Goal: Task Accomplishment & Management: Use online tool/utility

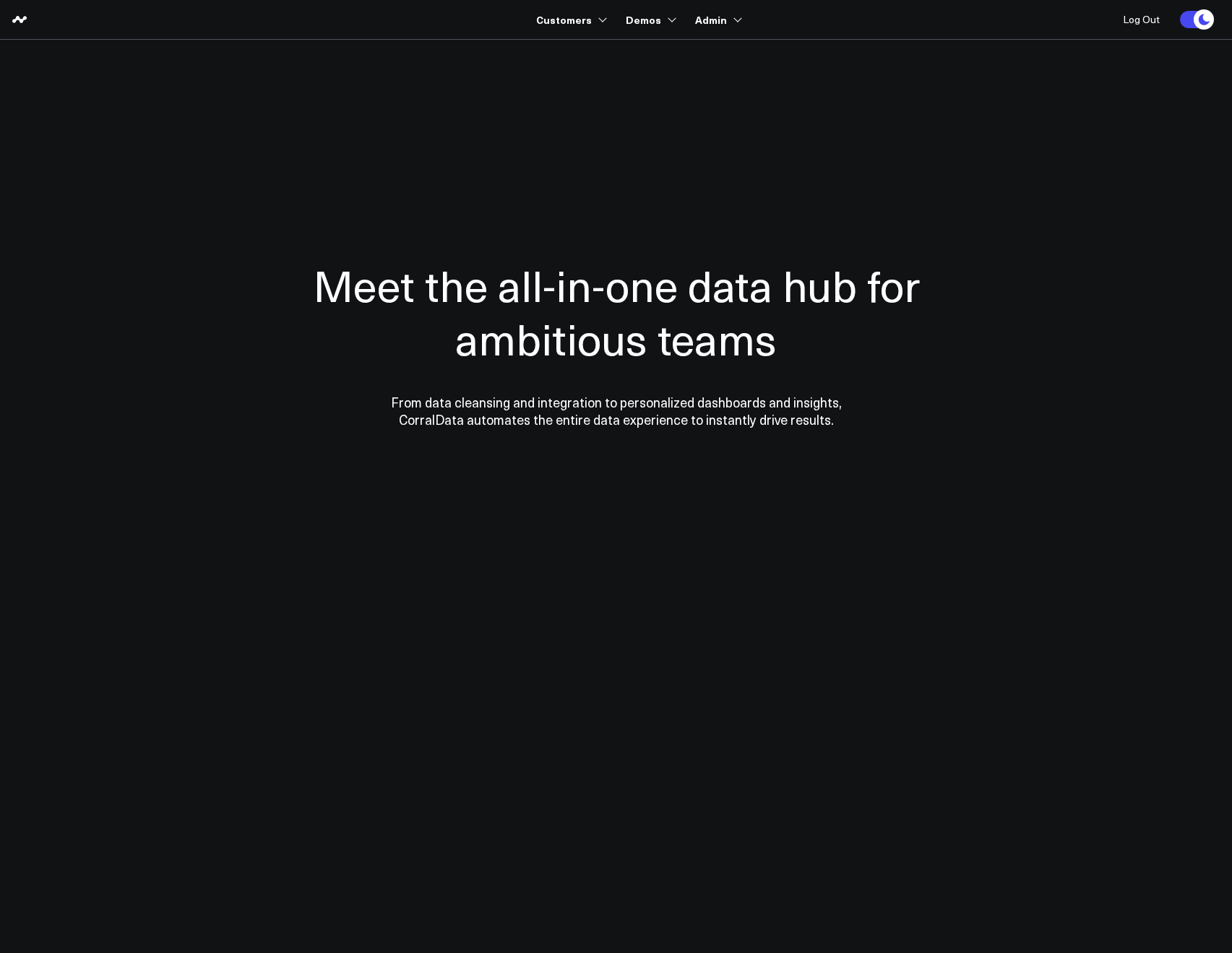
click at [490, 76] on section "Meet the all-in-one data hub for ambitious teams From data cleansing and integr…" at bounding box center [616, 292] width 1040 height 506
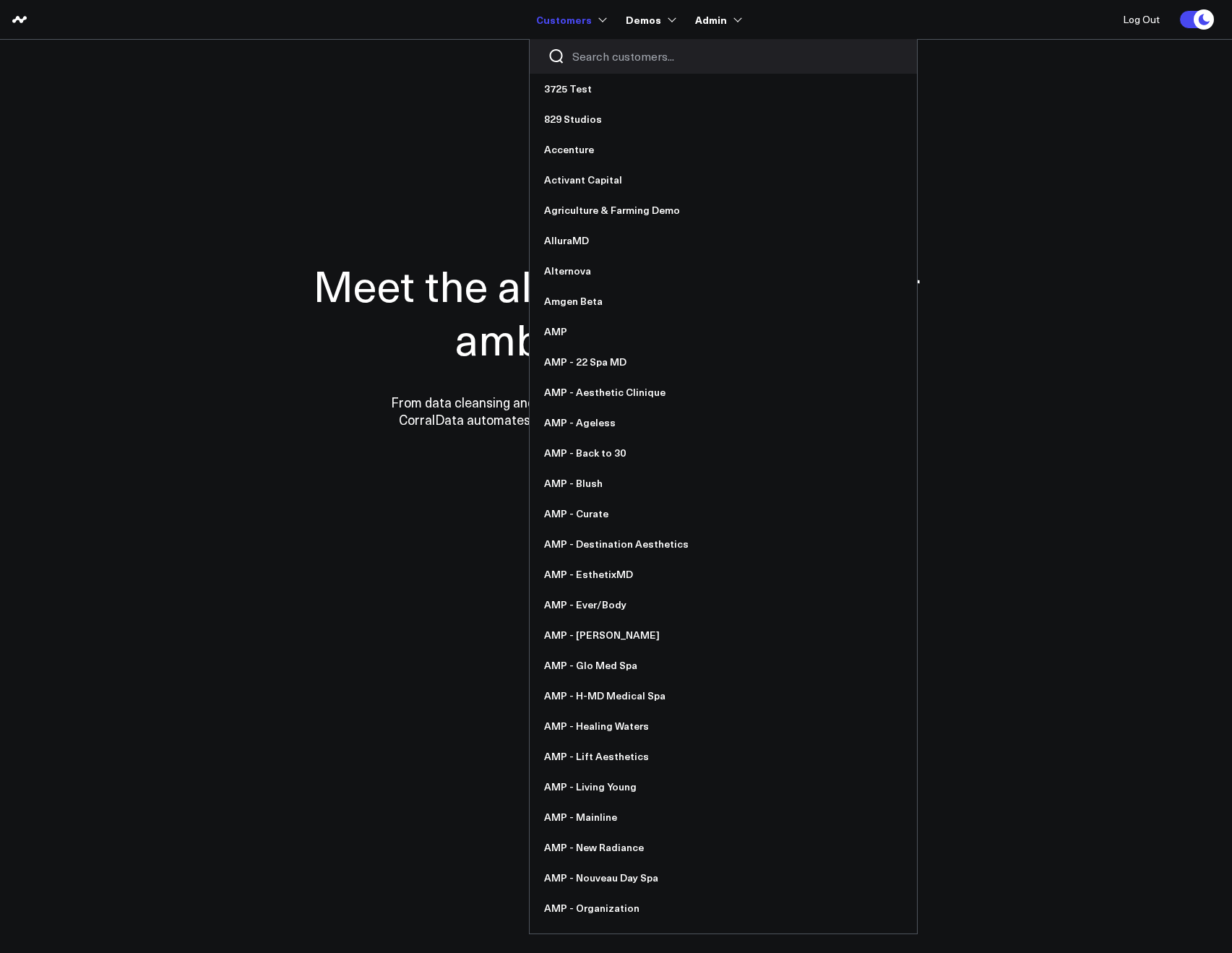
click at [593, 59] on input "Search customers input" at bounding box center [735, 56] width 326 height 15
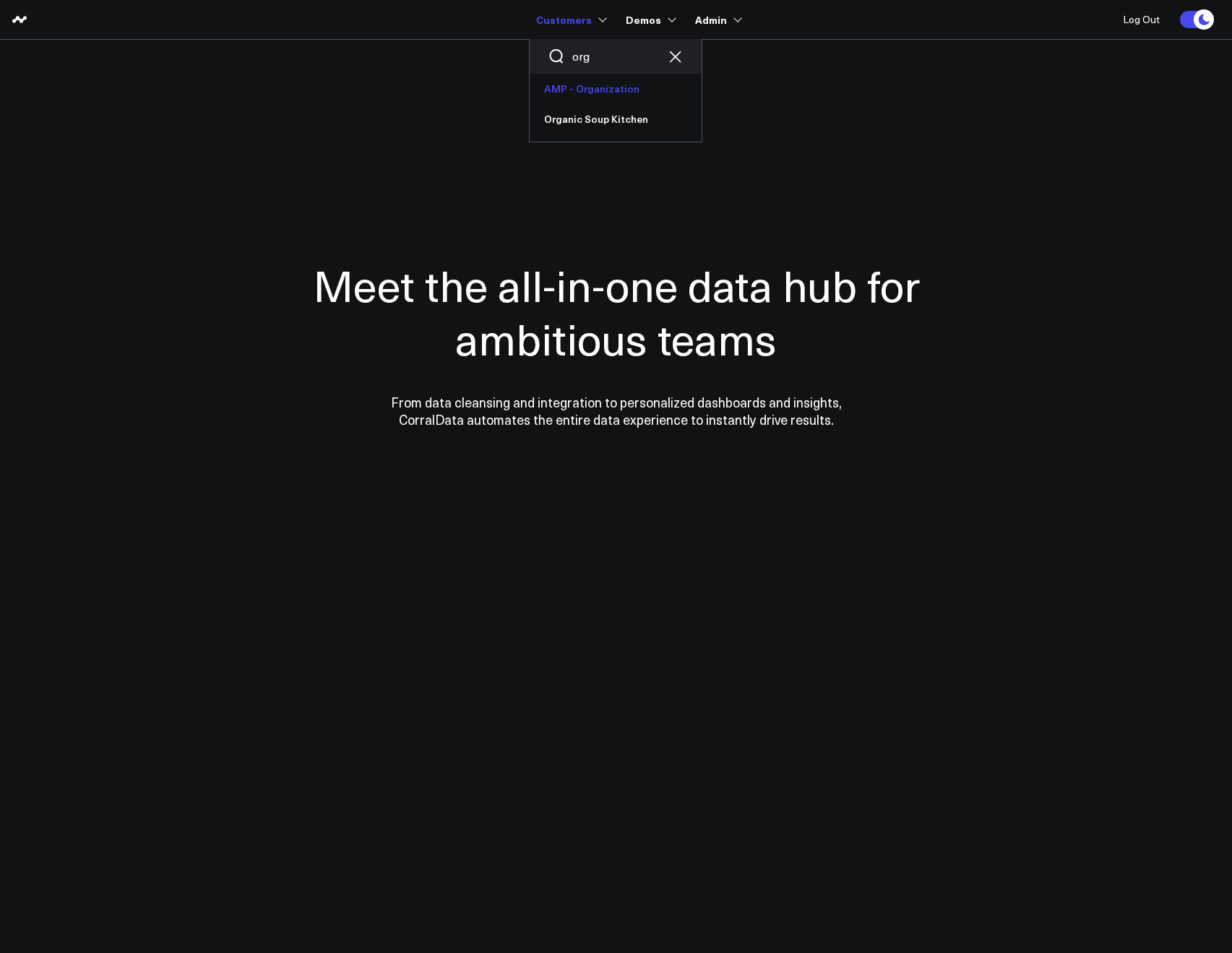
type input "org"
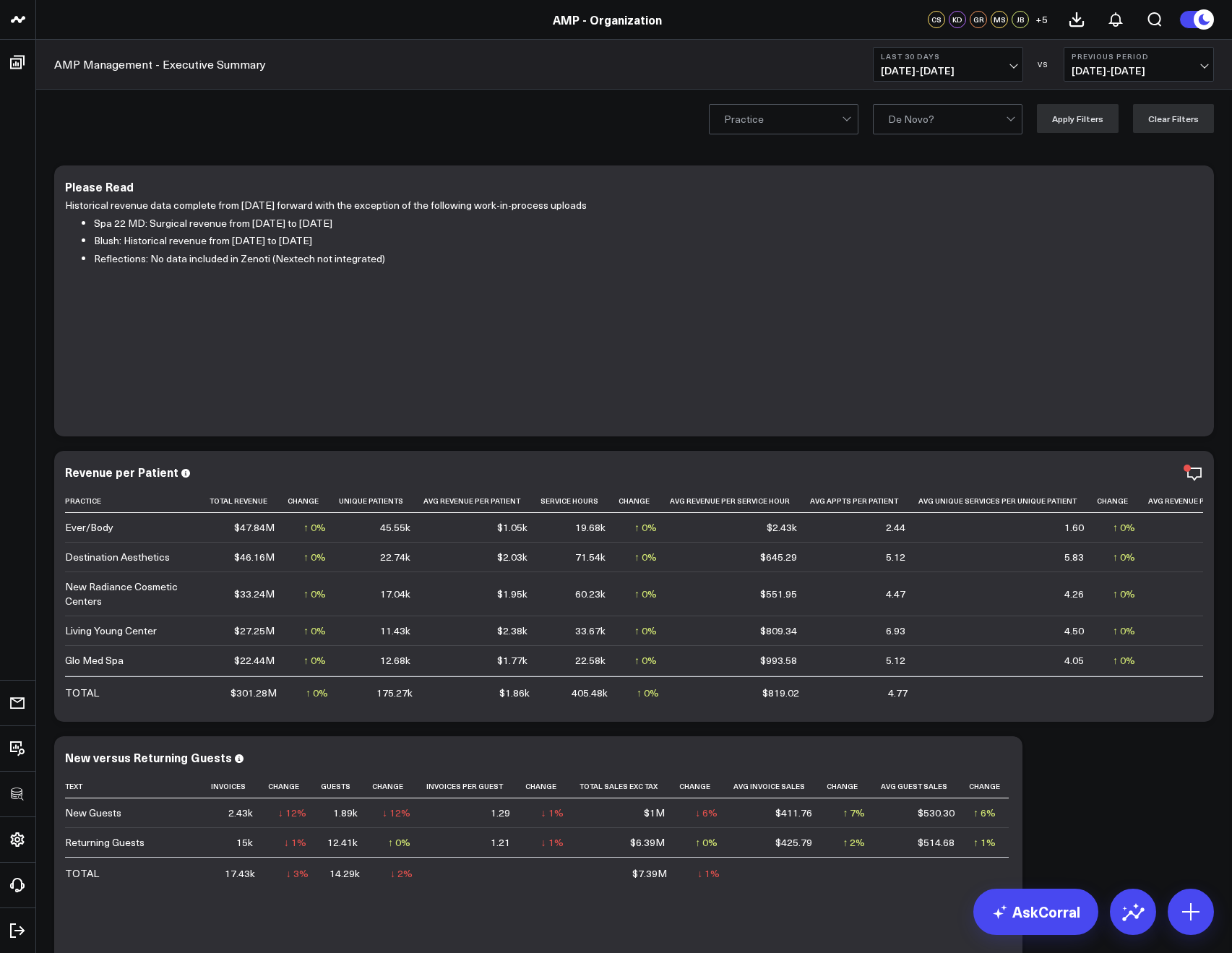
click at [875, 71] on button "Last 30 Days 08/10/25 - 09/08/25" at bounding box center [947, 64] width 150 height 35
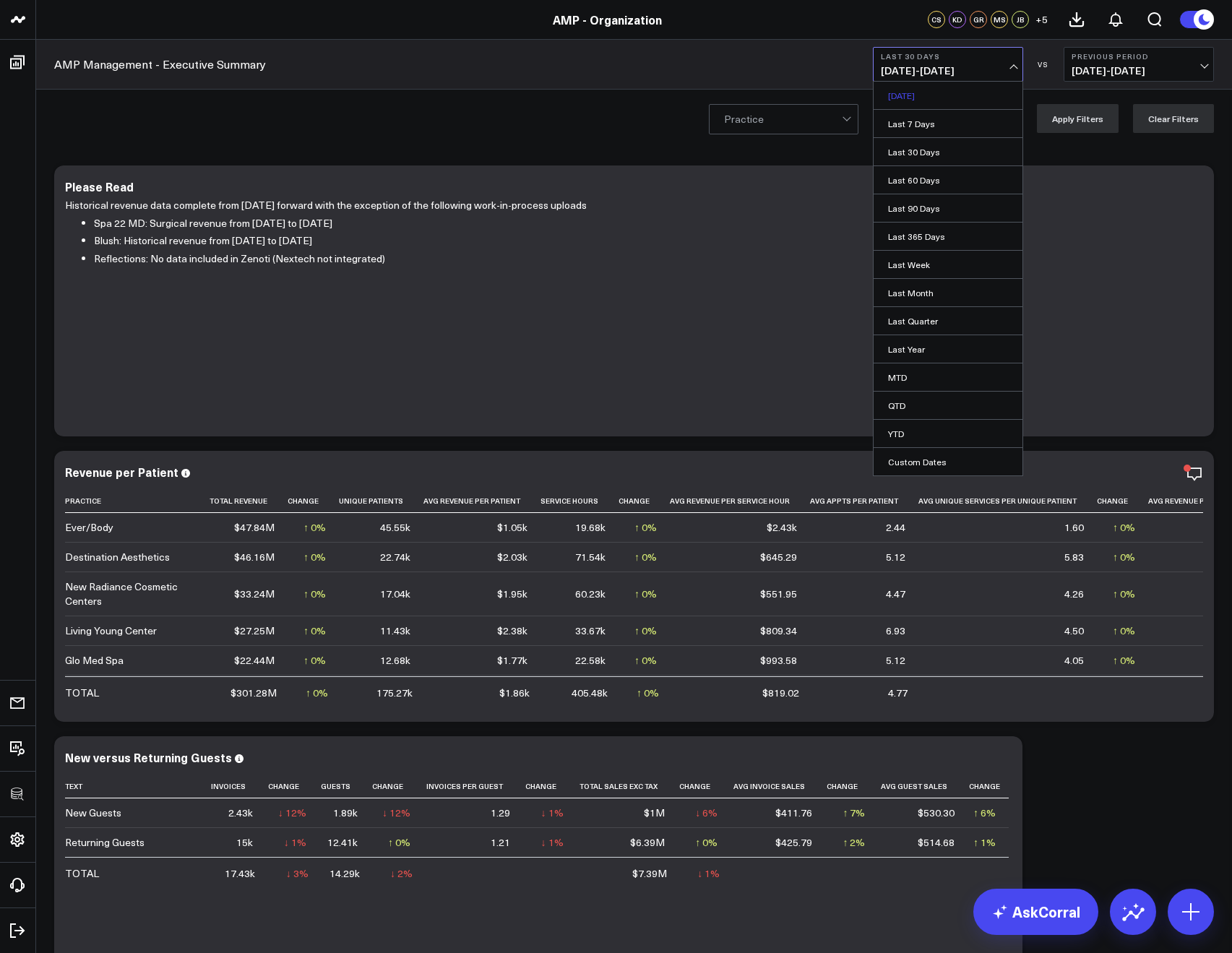
click at [895, 92] on link "Yesterday" at bounding box center [948, 95] width 149 height 27
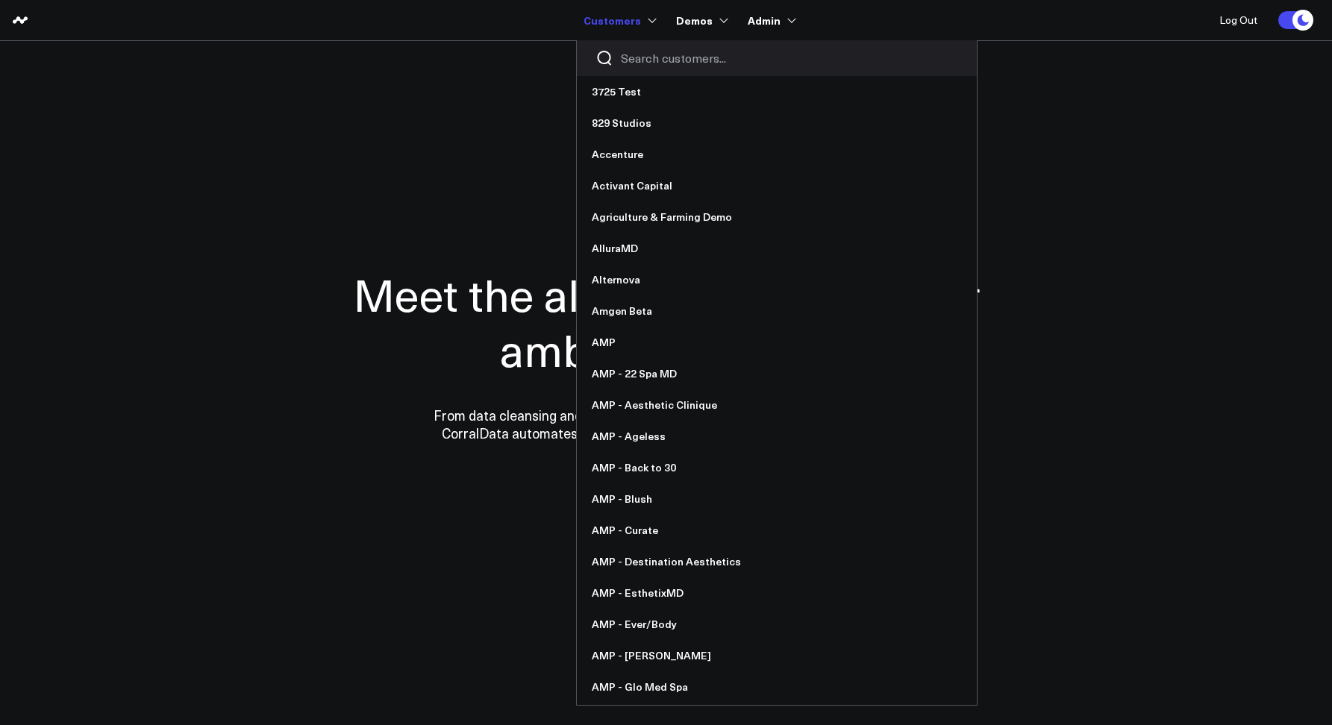
click at [624, 67] on div at bounding box center [777, 58] width 400 height 36
click at [635, 60] on input "Search customers input" at bounding box center [789, 58] width 337 height 16
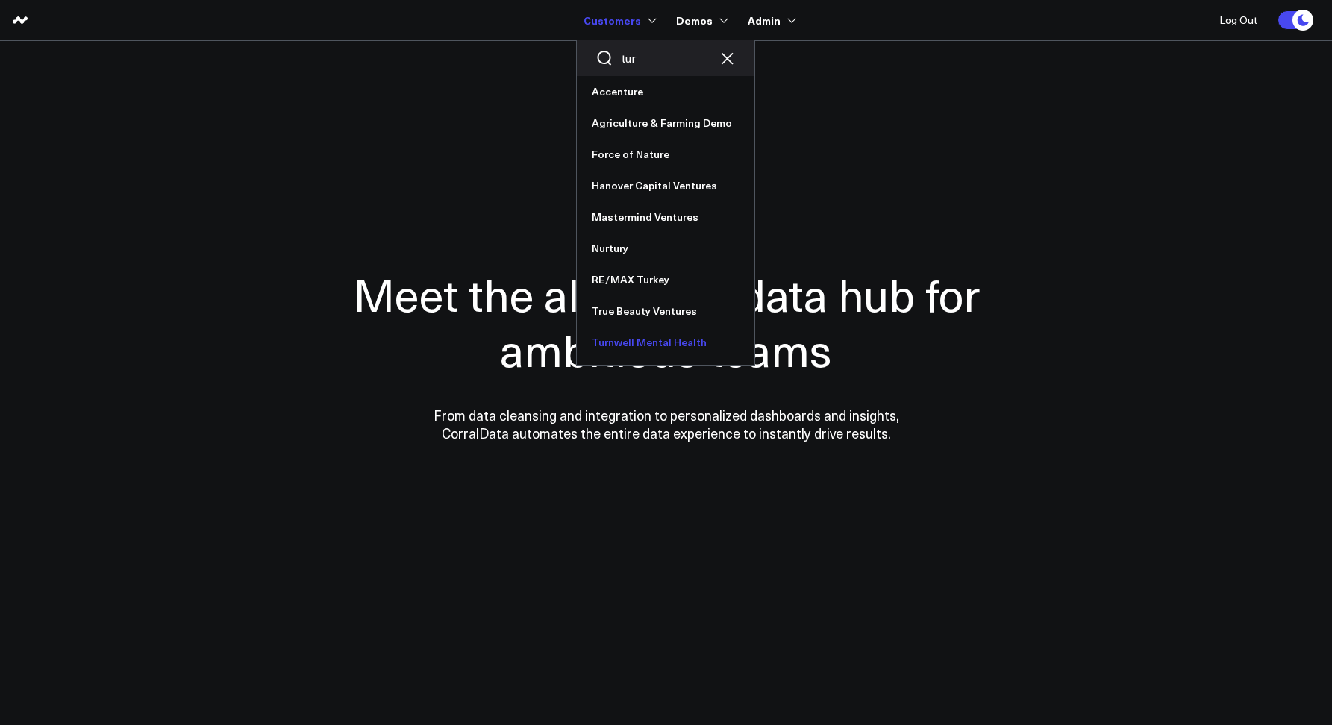
type input "tur"
click at [626, 350] on link "Turnwell Mental Health" at bounding box center [666, 342] width 178 height 31
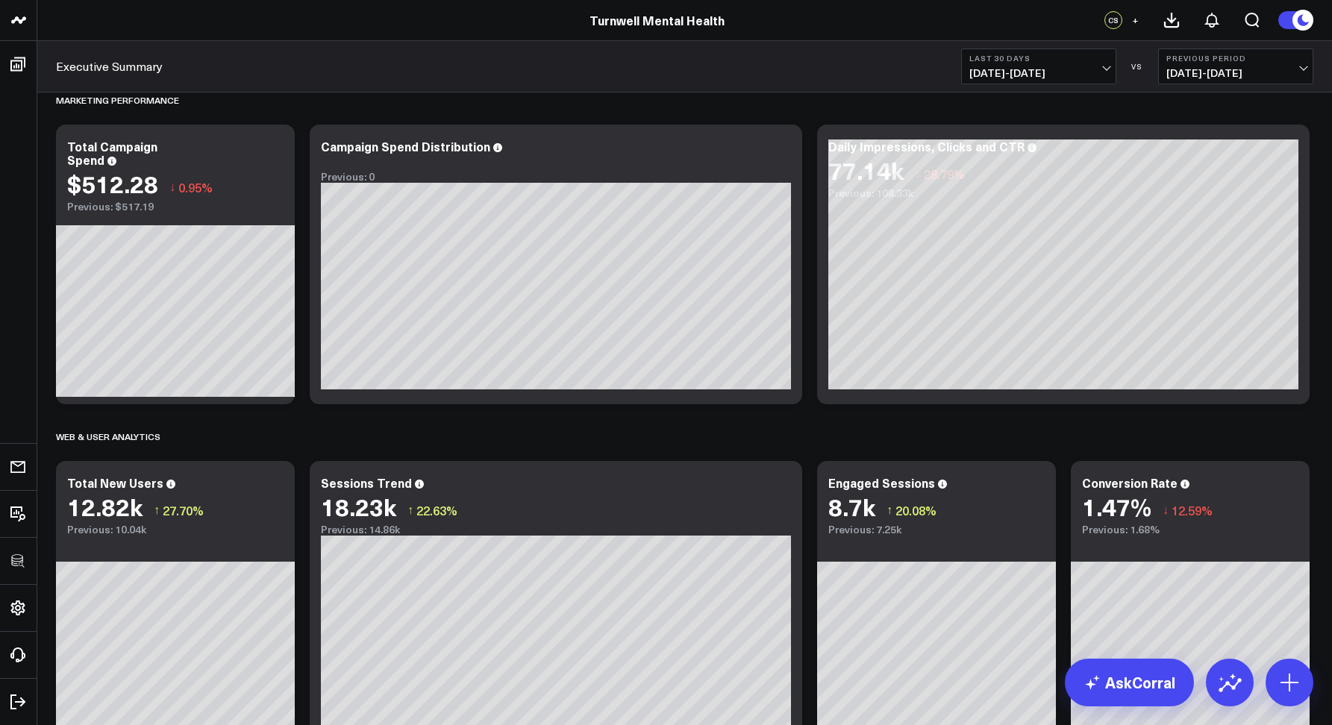
scroll to position [37, 0]
click at [274, 149] on icon at bounding box center [274, 148] width 3 height 3
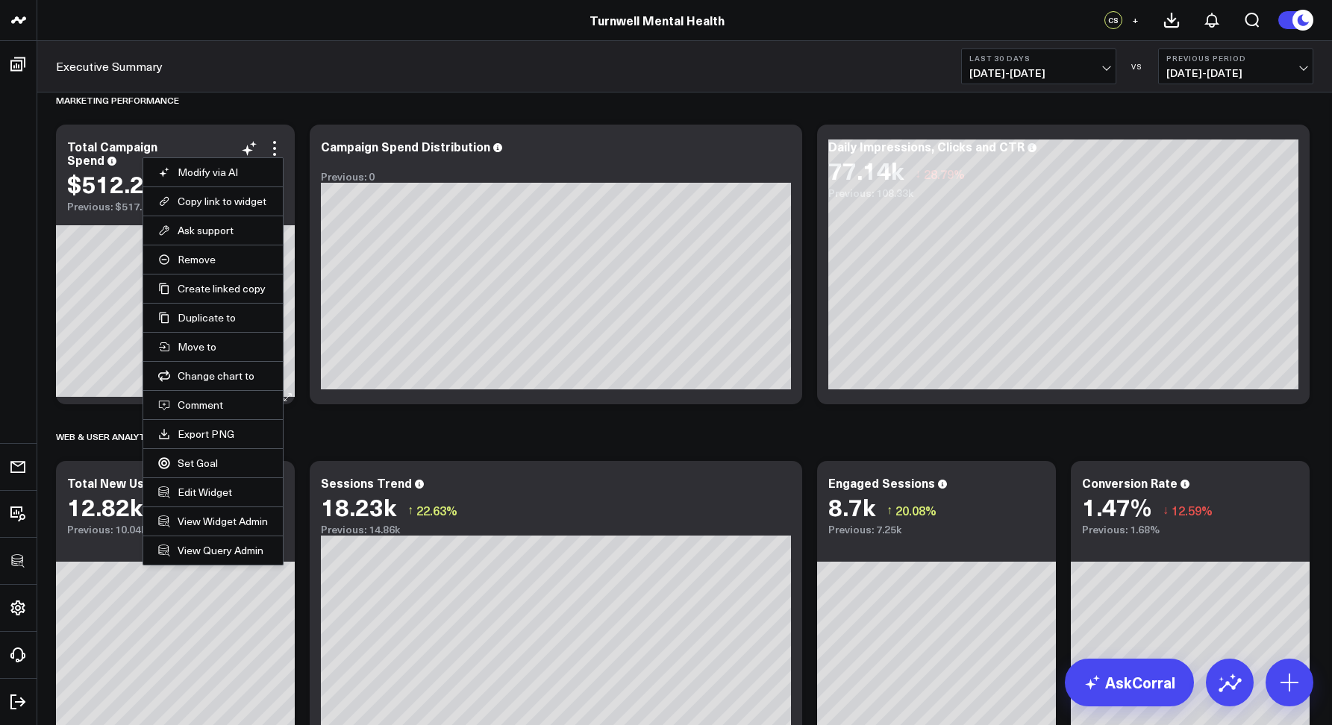
click at [219, 480] on li "Edit Widget" at bounding box center [213, 491] width 140 height 29
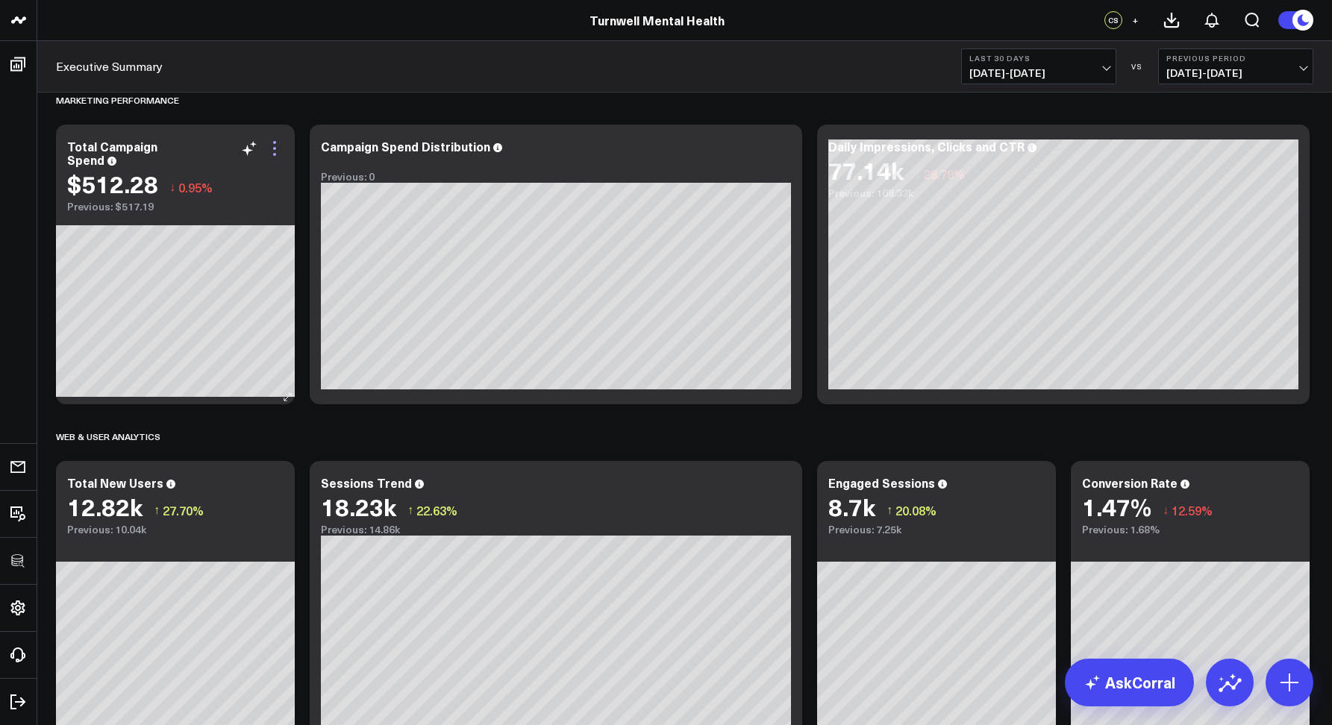
click at [277, 150] on icon at bounding box center [275, 149] width 18 height 18
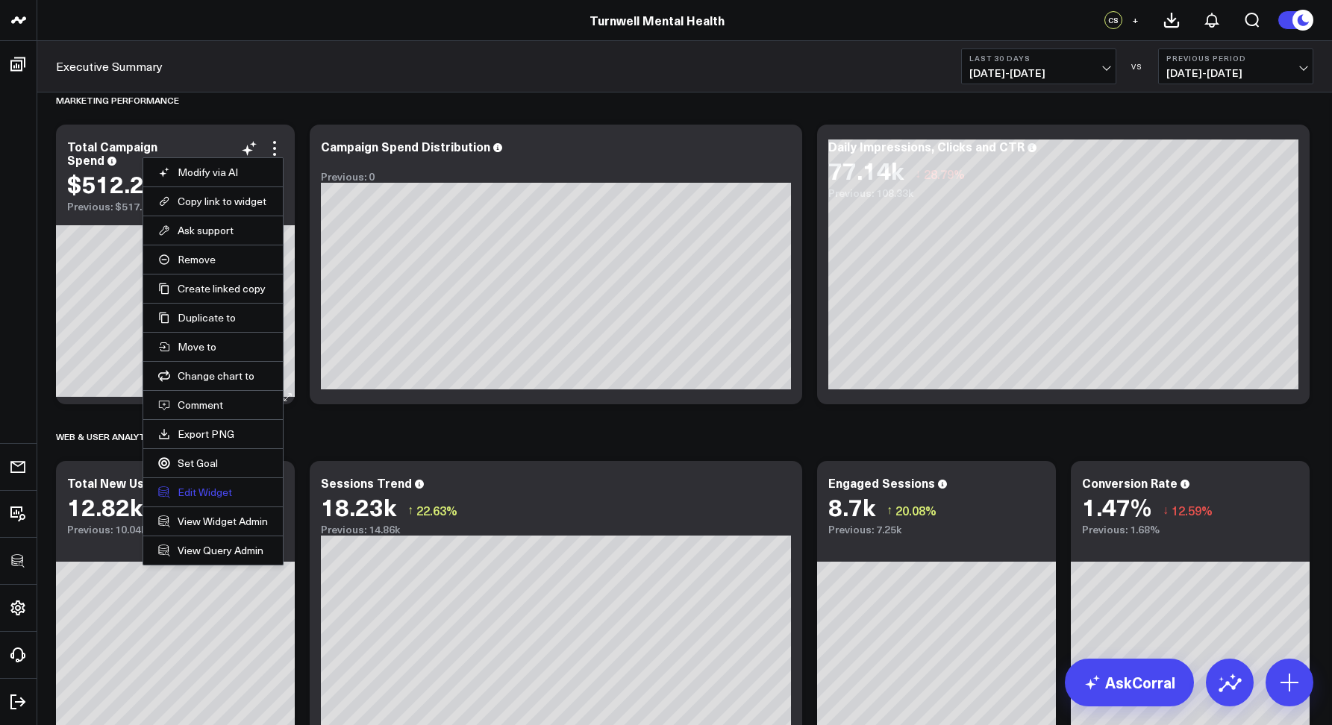
click at [213, 489] on button "Edit Widget" at bounding box center [213, 492] width 110 height 13
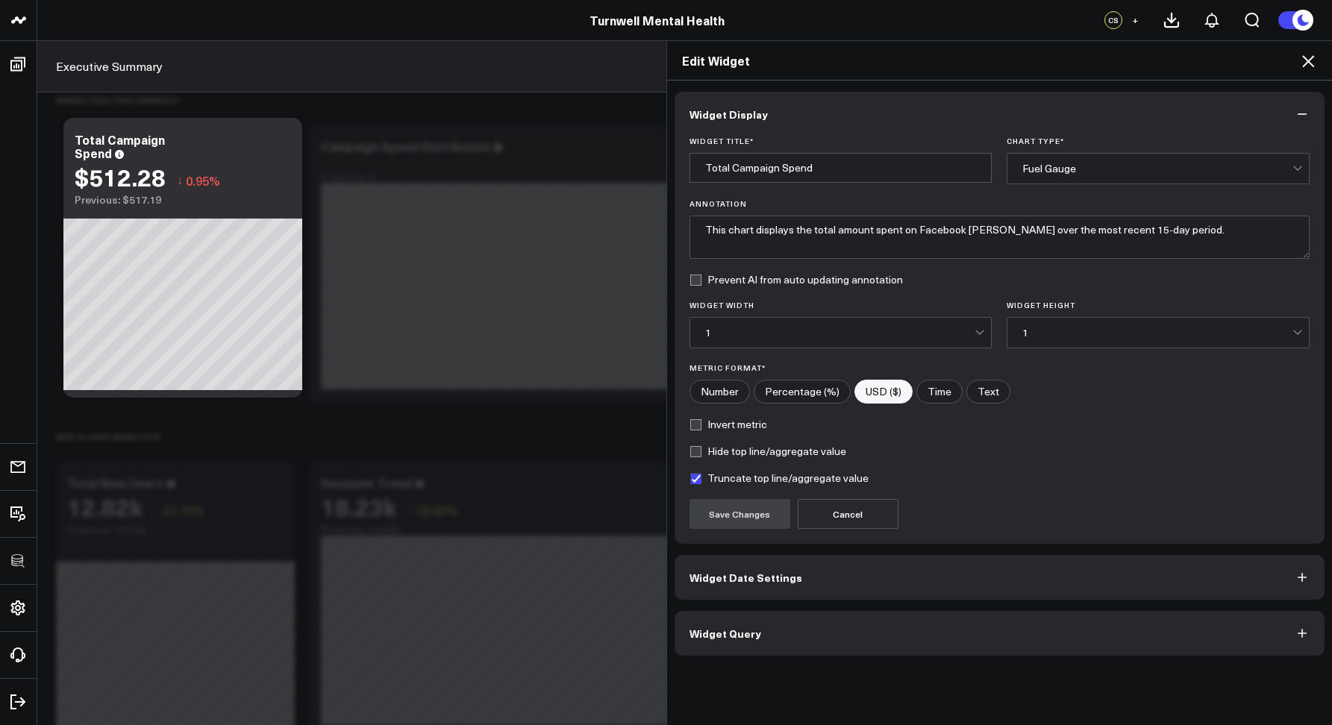
click at [707, 618] on button "Widget Query" at bounding box center [999, 633] width 651 height 45
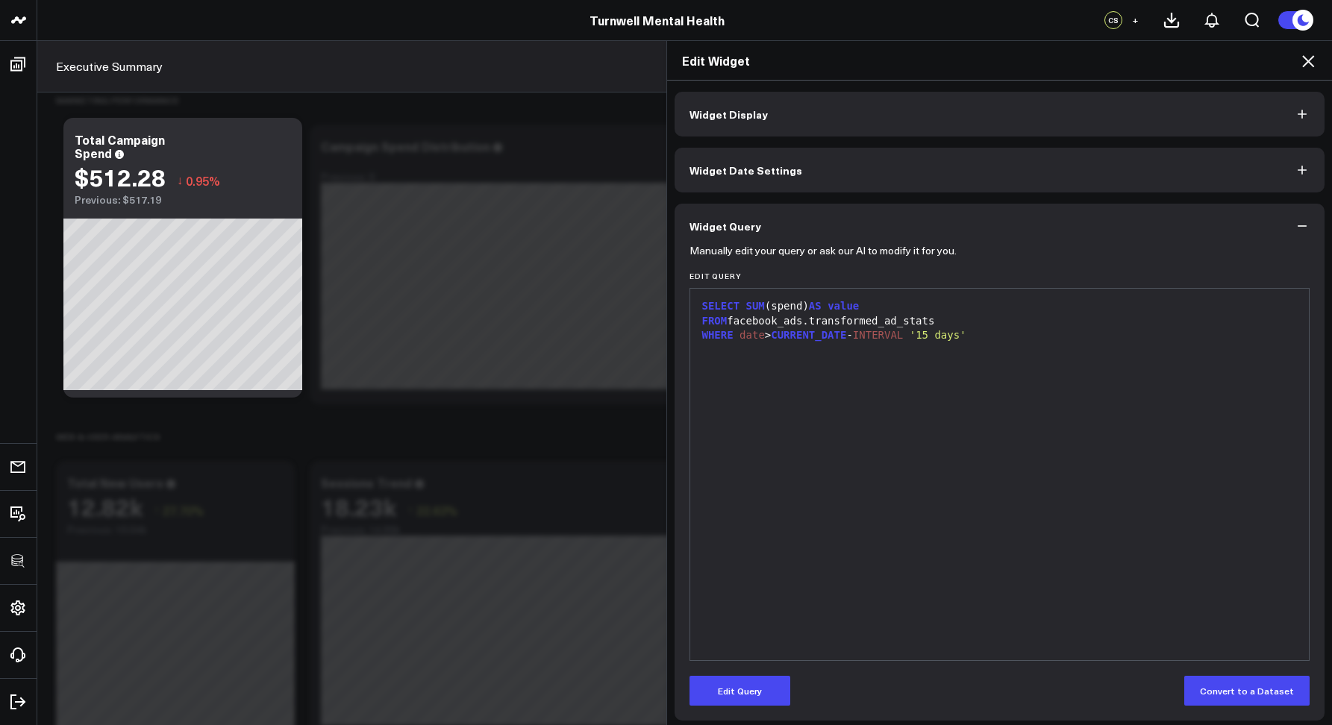
click at [1302, 62] on icon at bounding box center [1308, 61] width 18 height 18
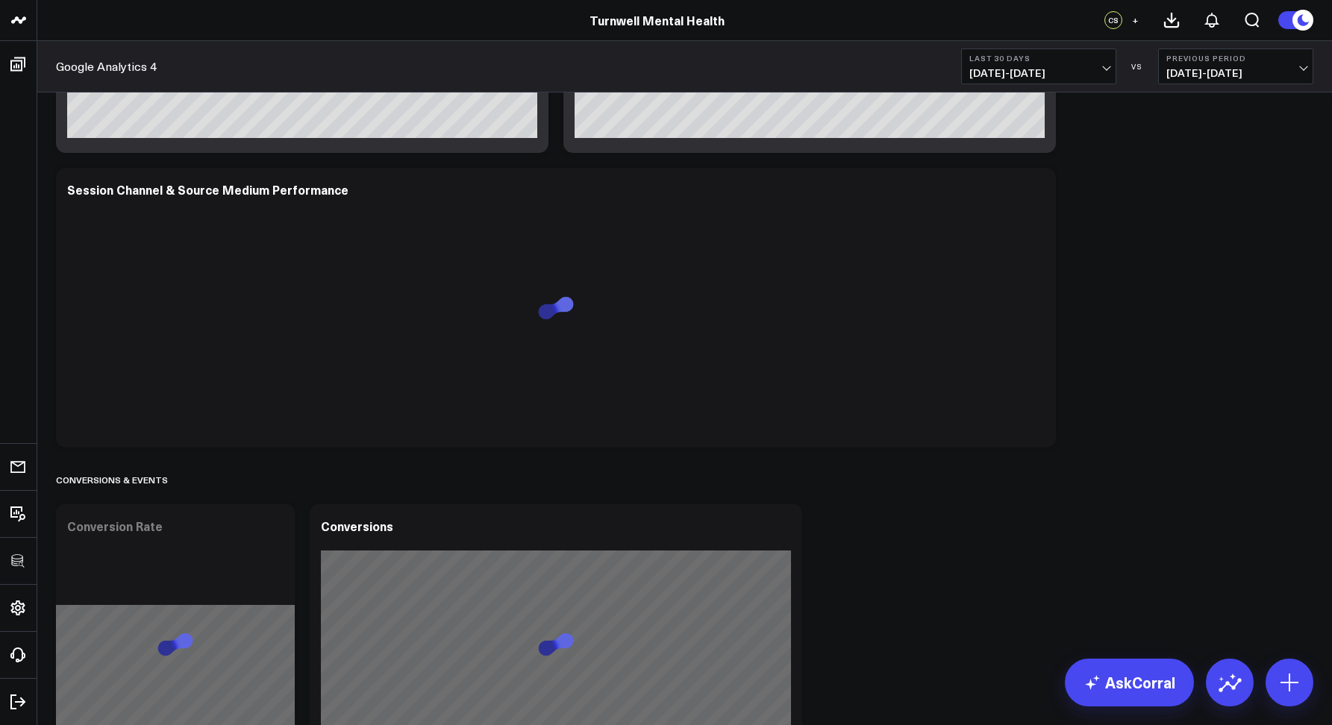
scroll to position [982, 0]
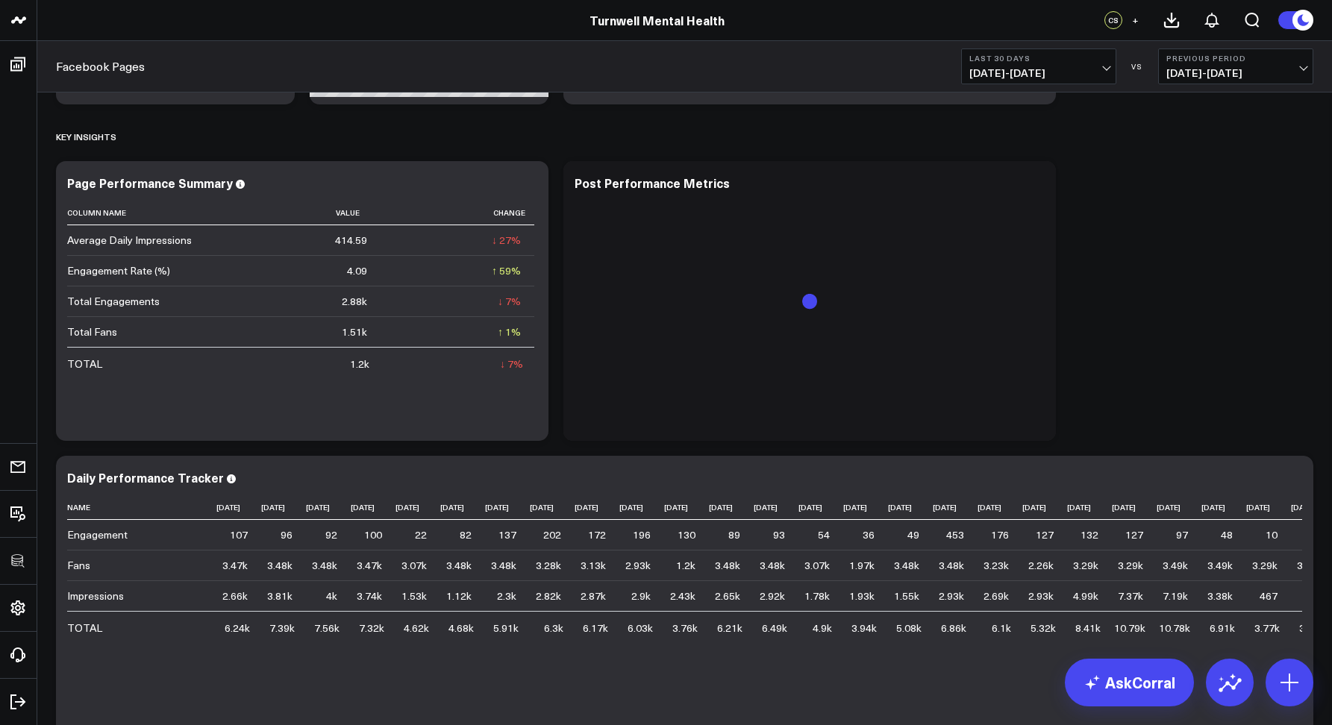
scroll to position [2318, 0]
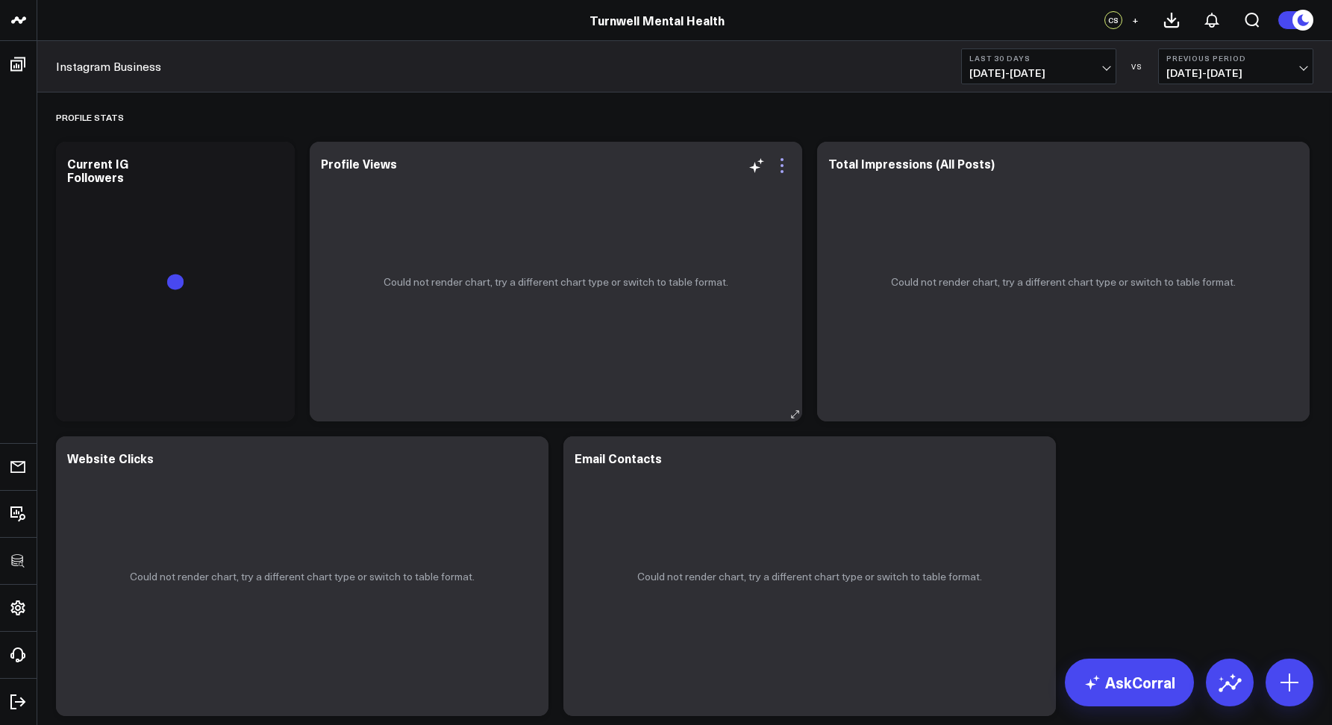
click at [782, 167] on icon at bounding box center [782, 166] width 18 height 18
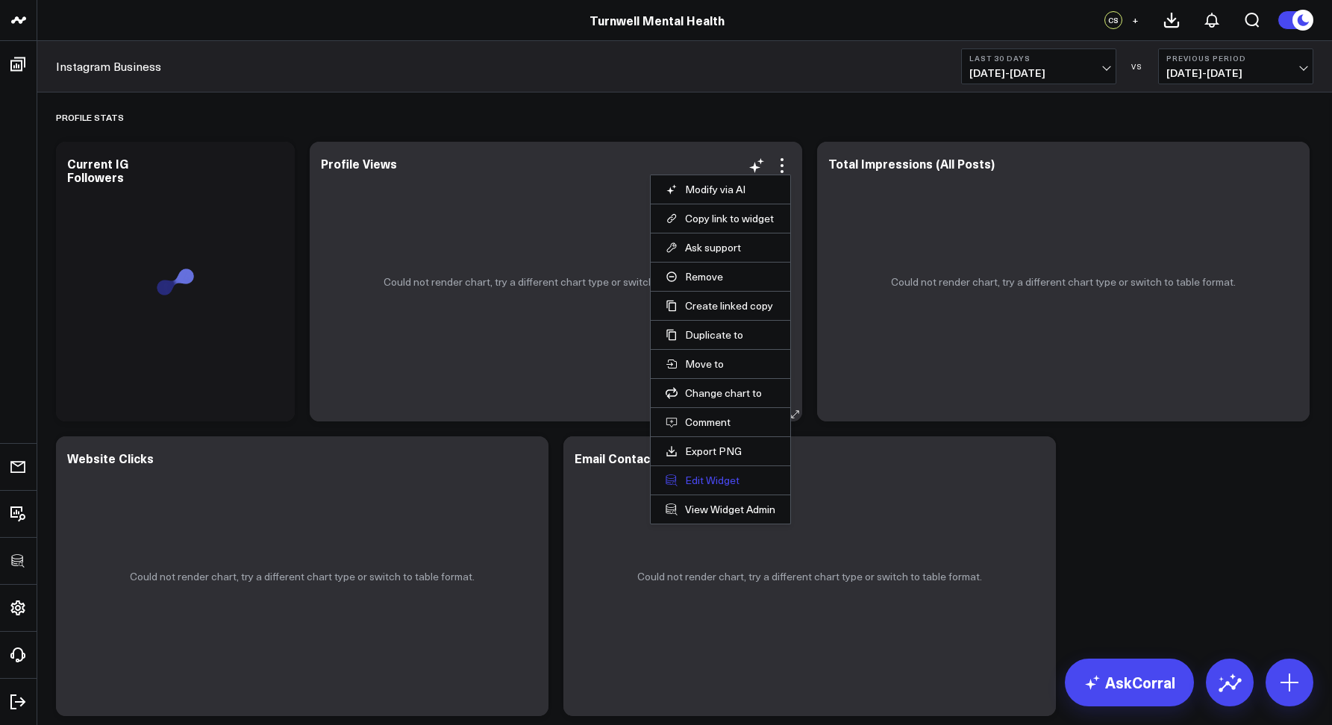
click at [721, 482] on button "Edit Widget" at bounding box center [720, 480] width 110 height 13
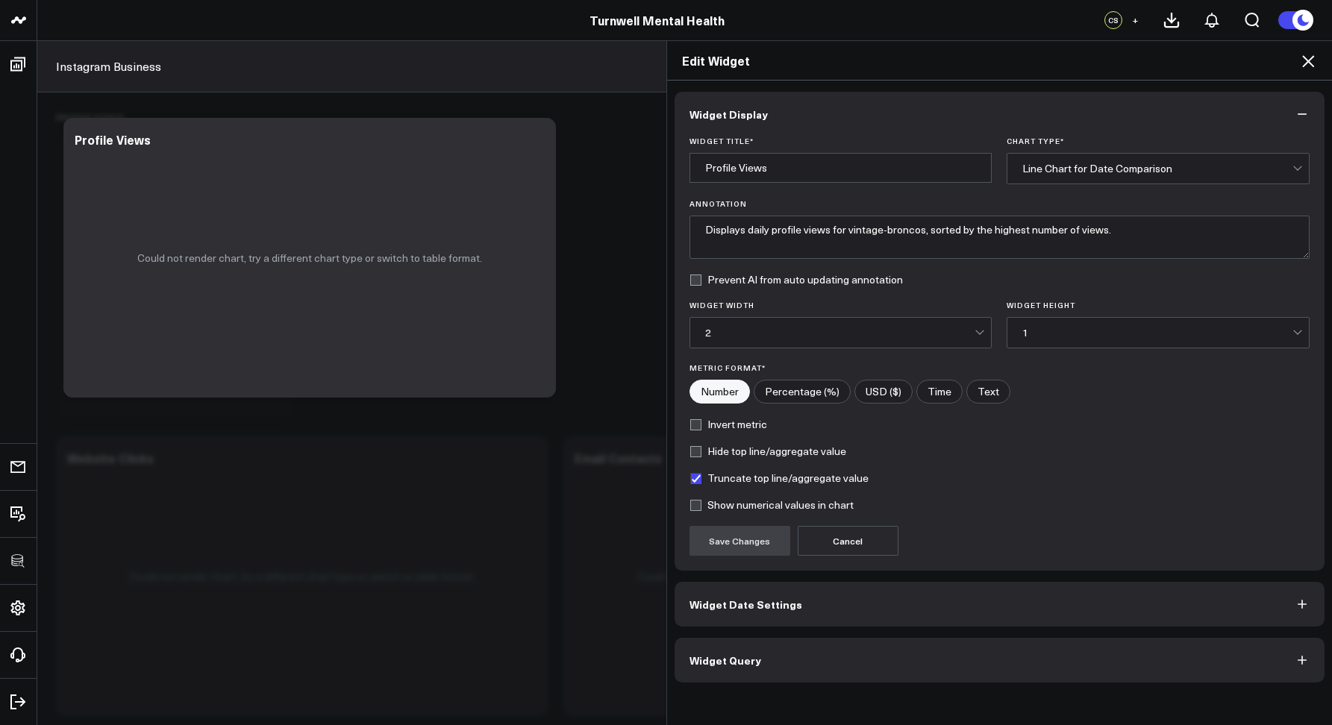
click at [773, 666] on button "Widget Query" at bounding box center [999, 660] width 651 height 45
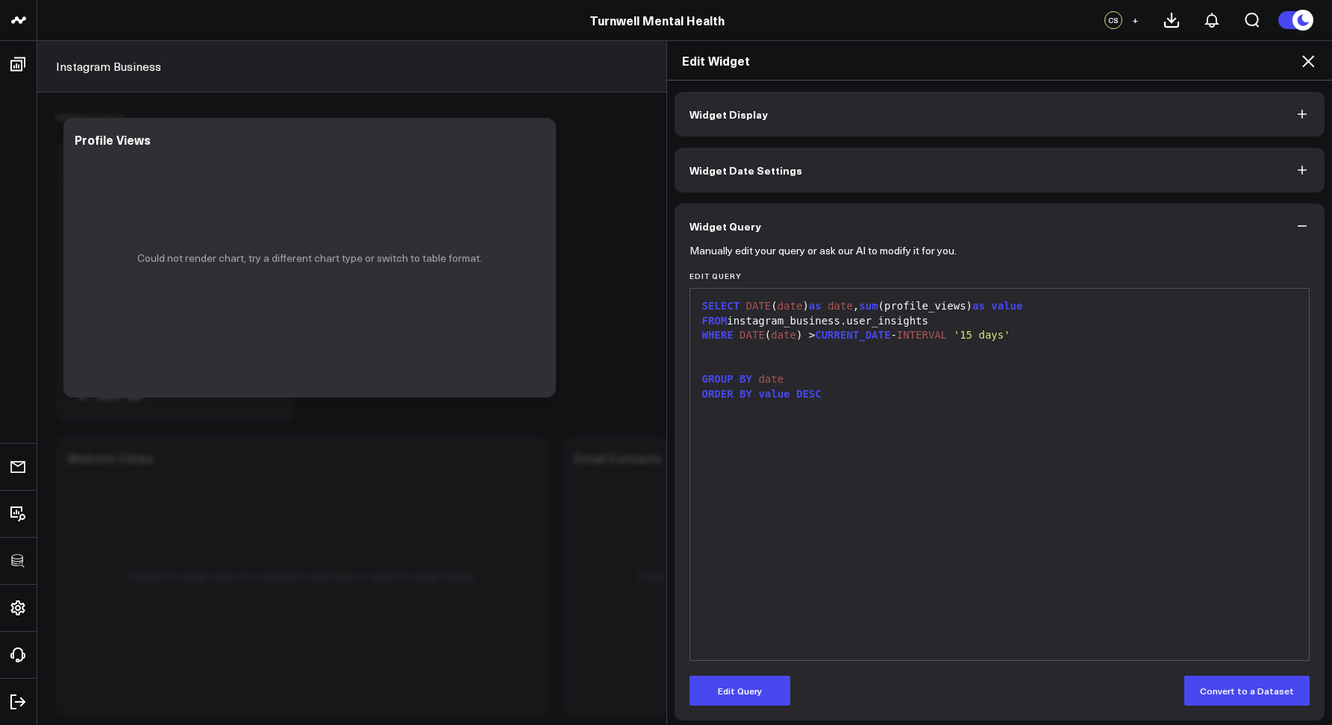
click at [1306, 63] on icon at bounding box center [1308, 61] width 12 height 12
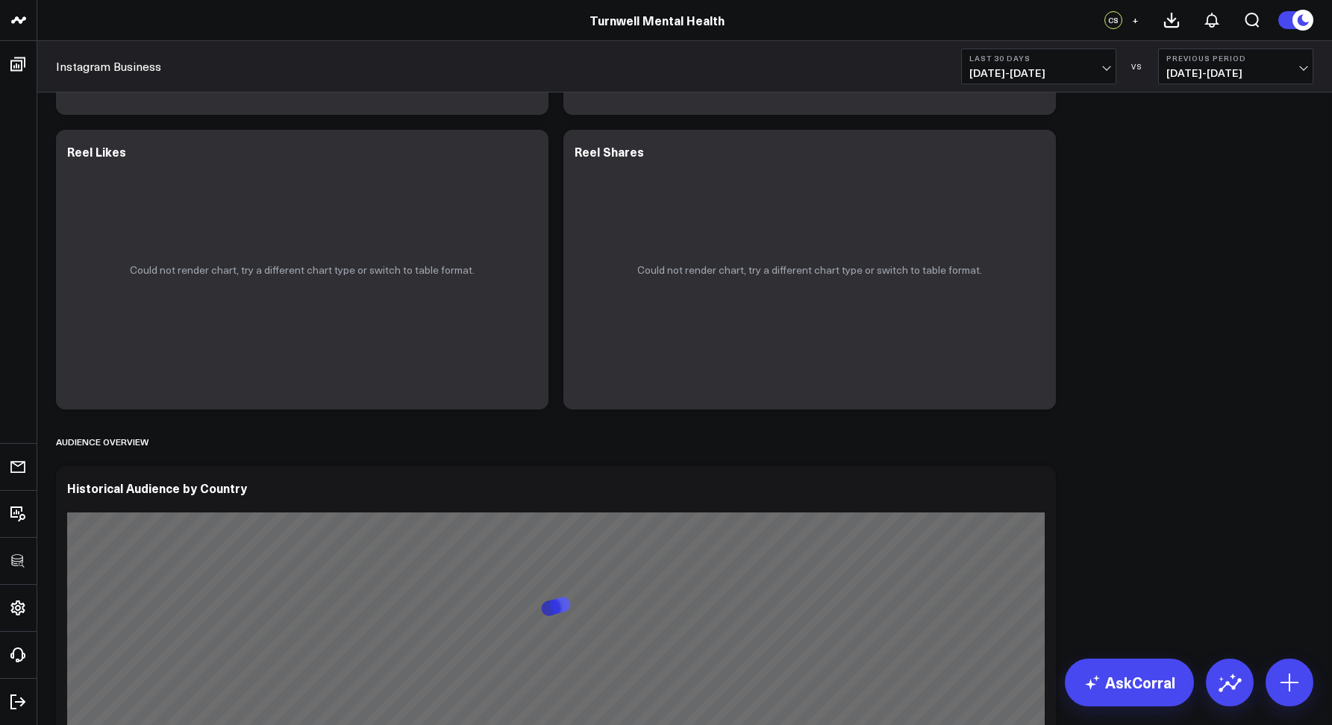
scroll to position [1804, 0]
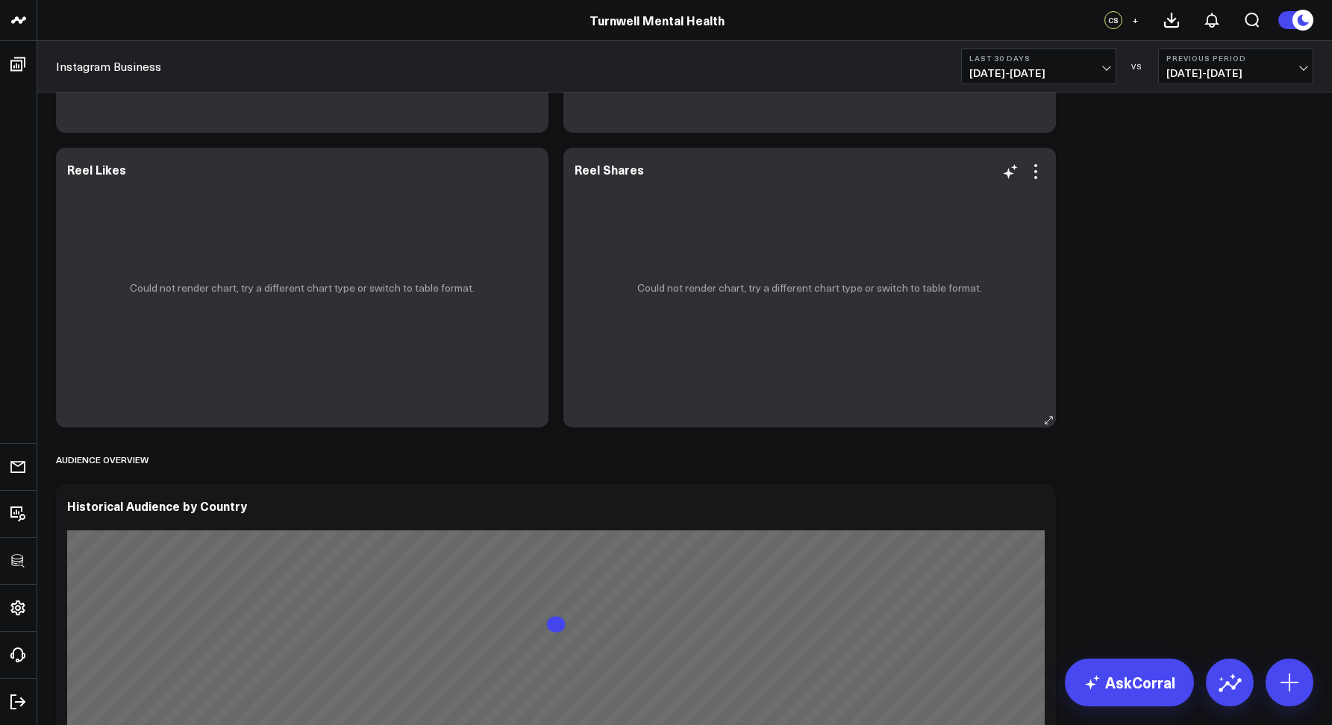
click at [1029, 184] on div "Could not render chart, try a different chart type or switch to table format." at bounding box center [809, 288] width 492 height 280
click at [1034, 182] on div "Could not render chart, try a different chart type or switch to table format." at bounding box center [809, 288] width 492 height 280
click at [1041, 174] on icon at bounding box center [1035, 172] width 18 height 18
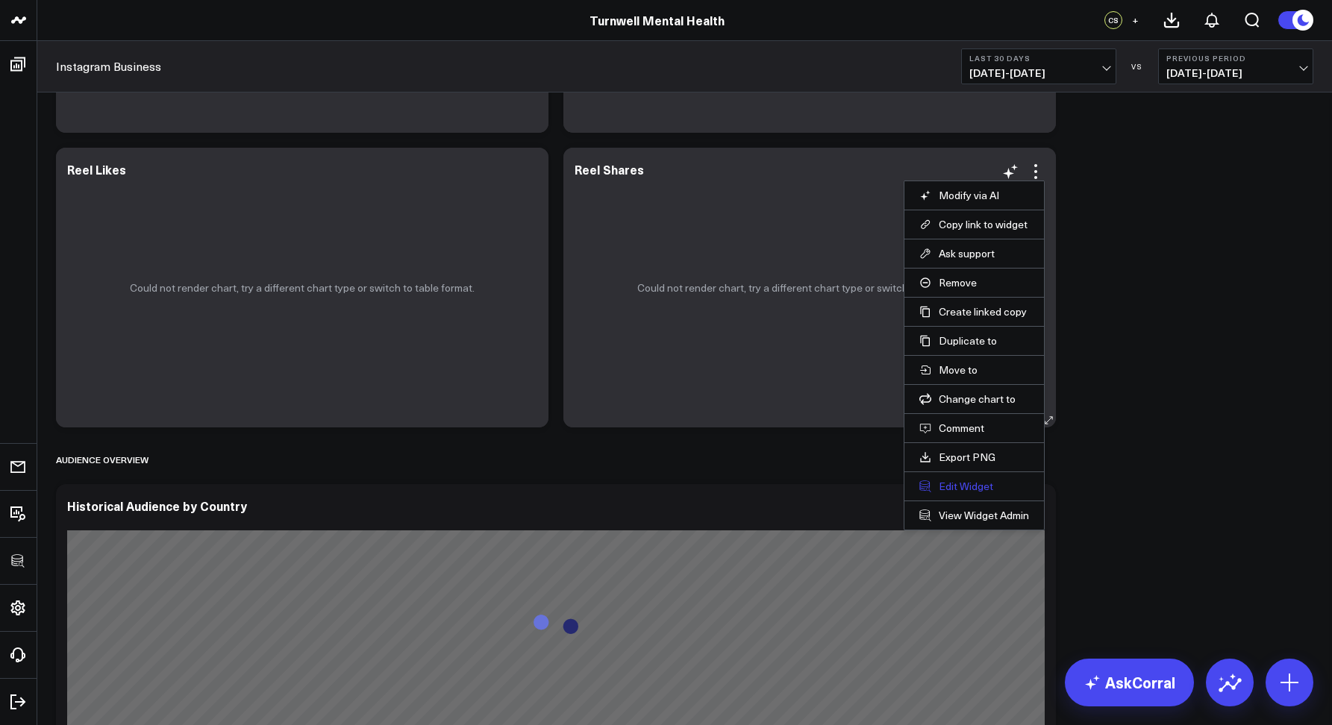
click at [965, 480] on button "Edit Widget" at bounding box center [974, 486] width 110 height 13
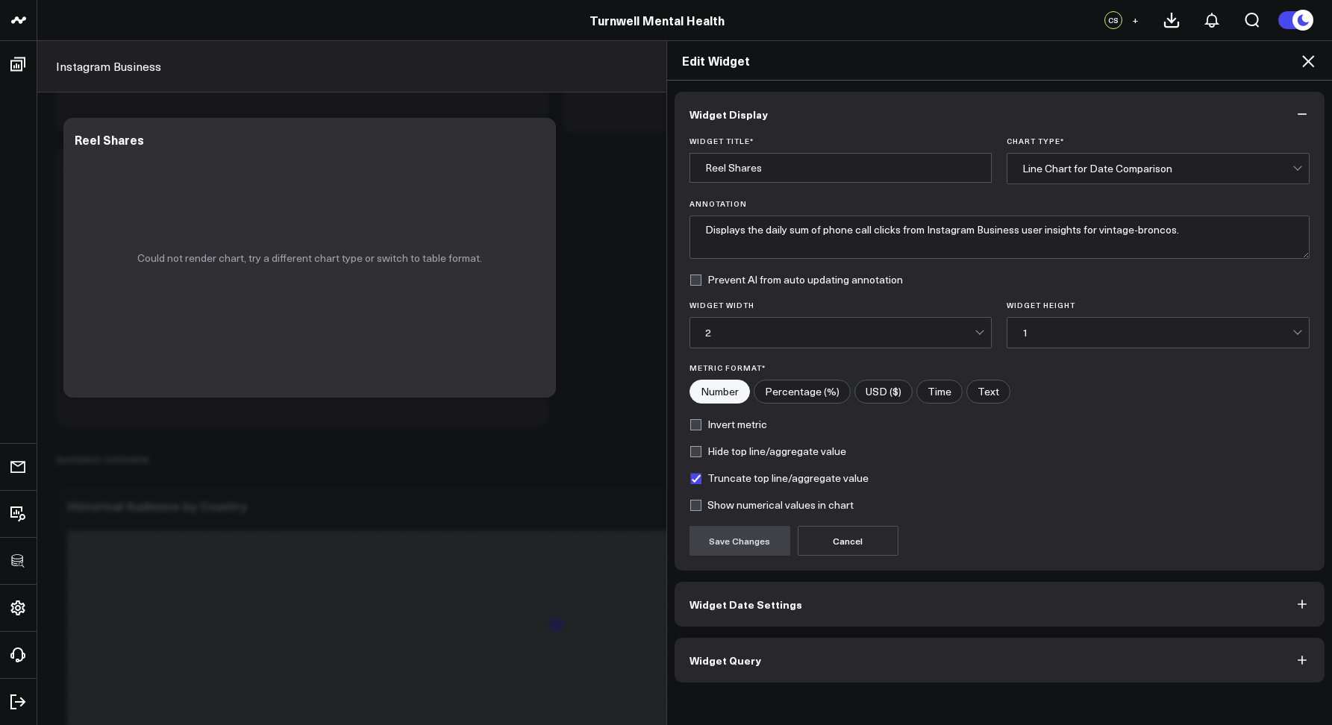
click at [828, 658] on button "Widget Query" at bounding box center [999, 660] width 651 height 45
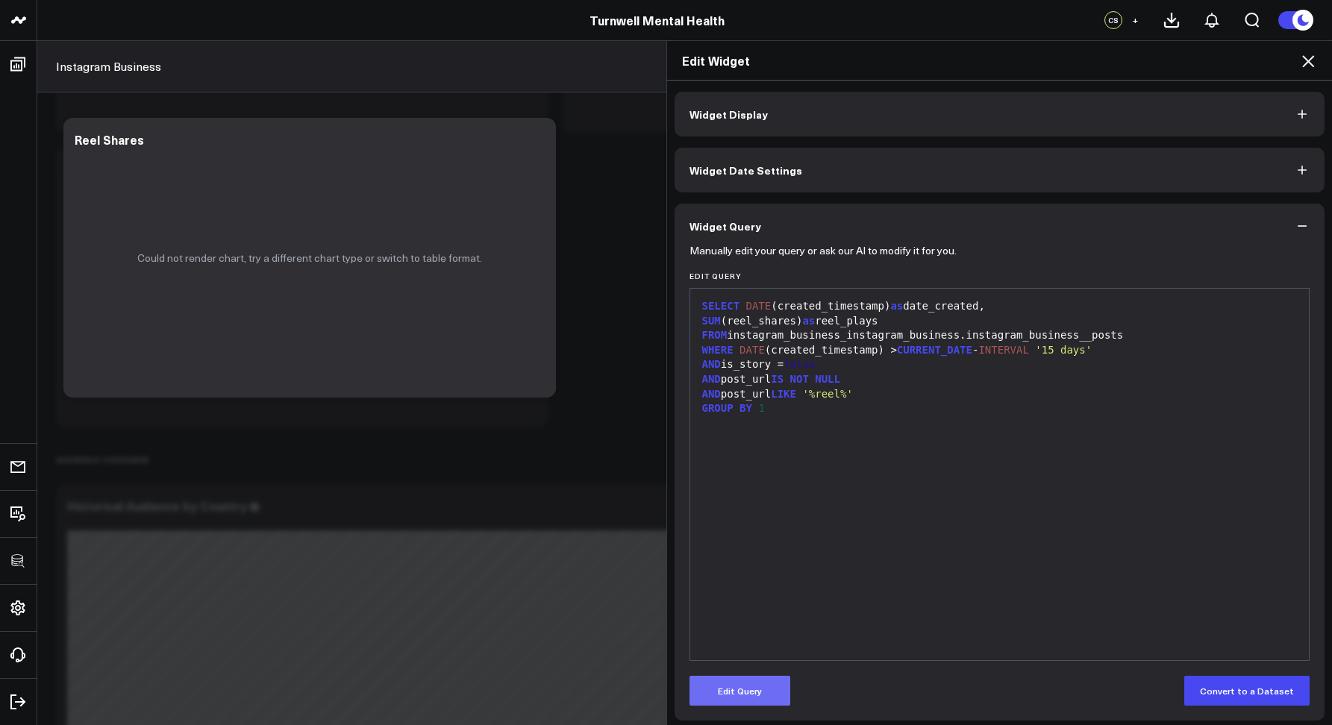
click at [756, 692] on button "Edit Query" at bounding box center [739, 691] width 101 height 30
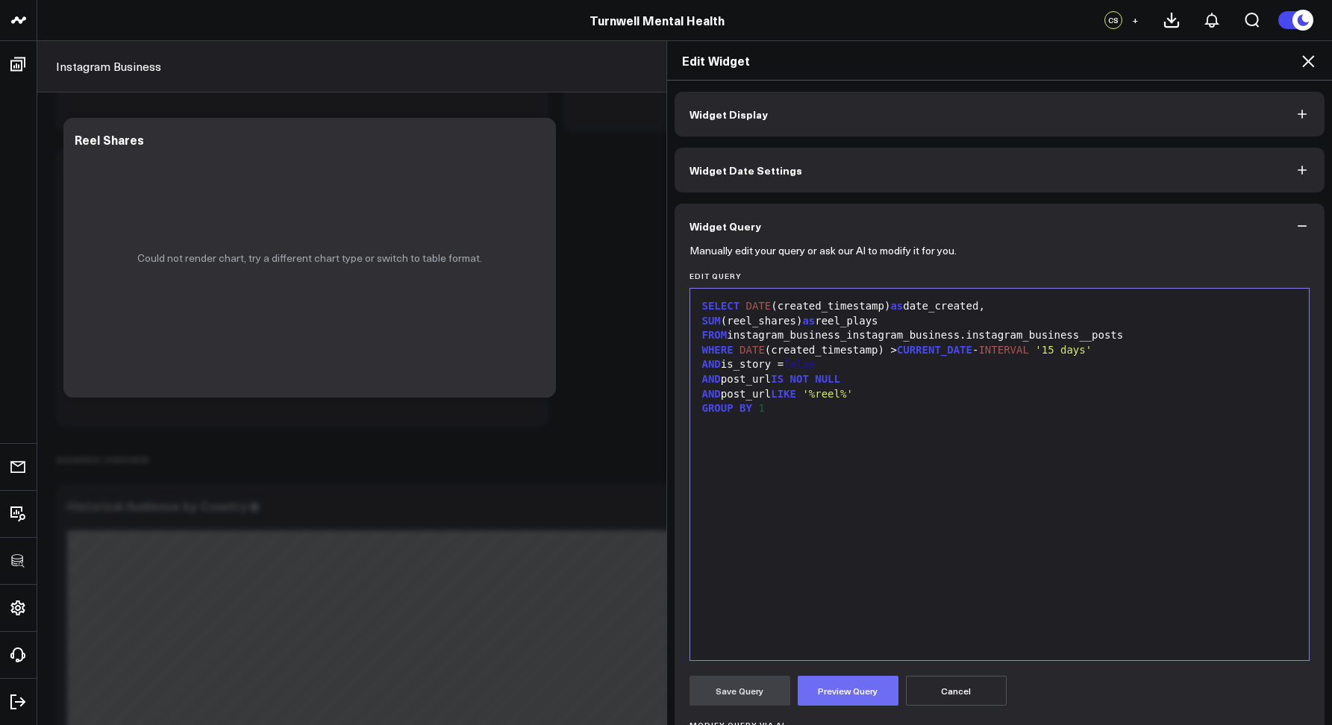
click at [817, 677] on button "Preview Query" at bounding box center [847, 691] width 101 height 30
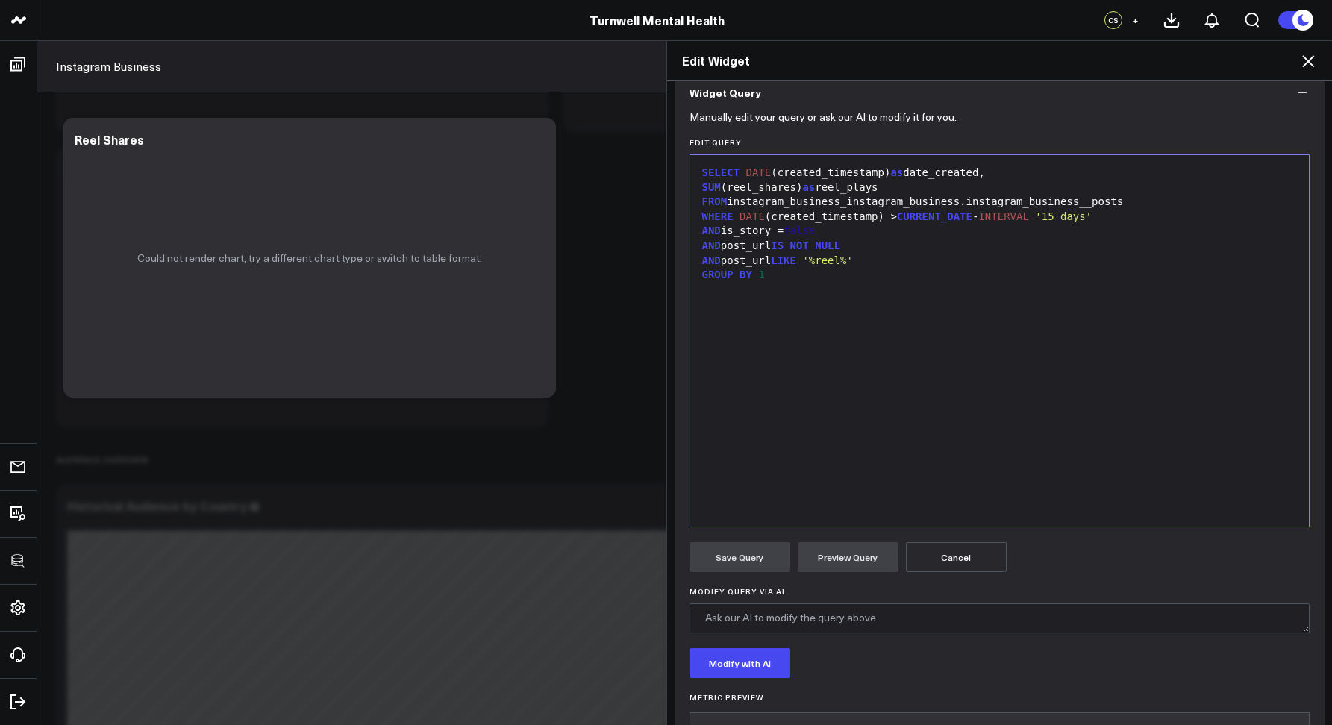
scroll to position [204, 0]
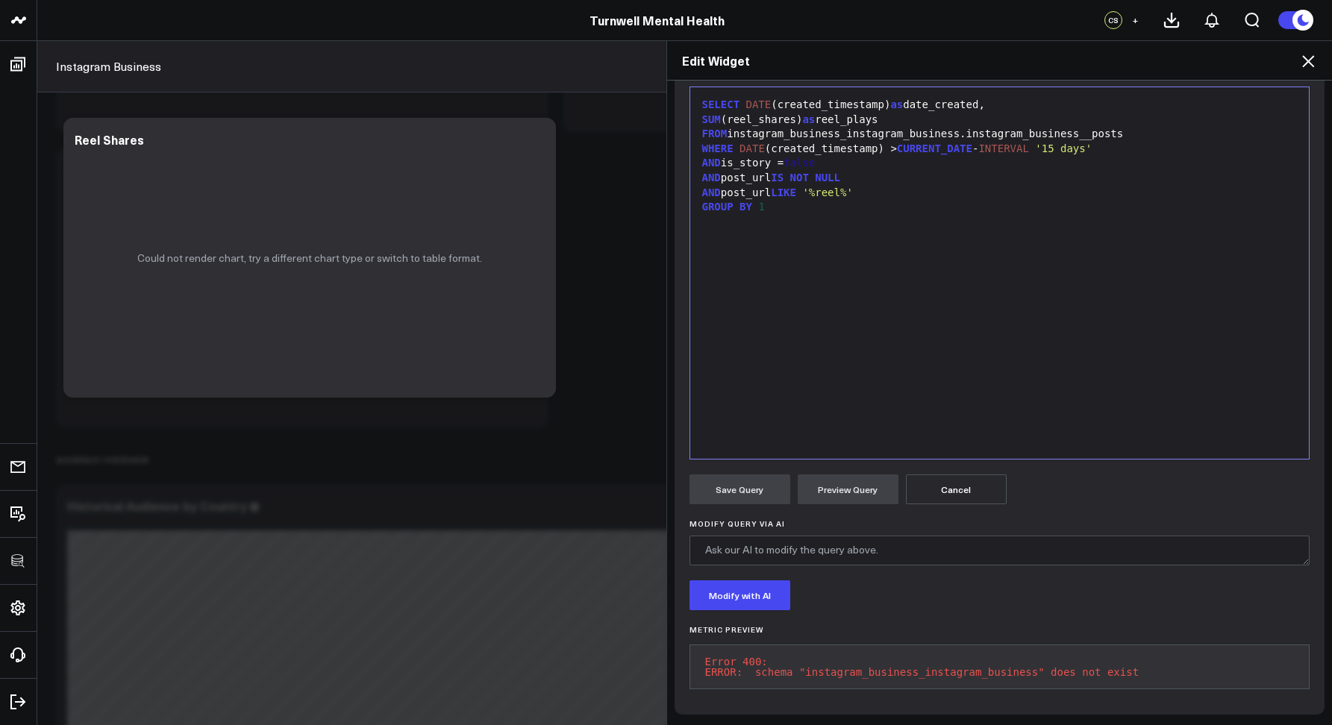
click at [1308, 53] on icon at bounding box center [1308, 61] width 18 height 18
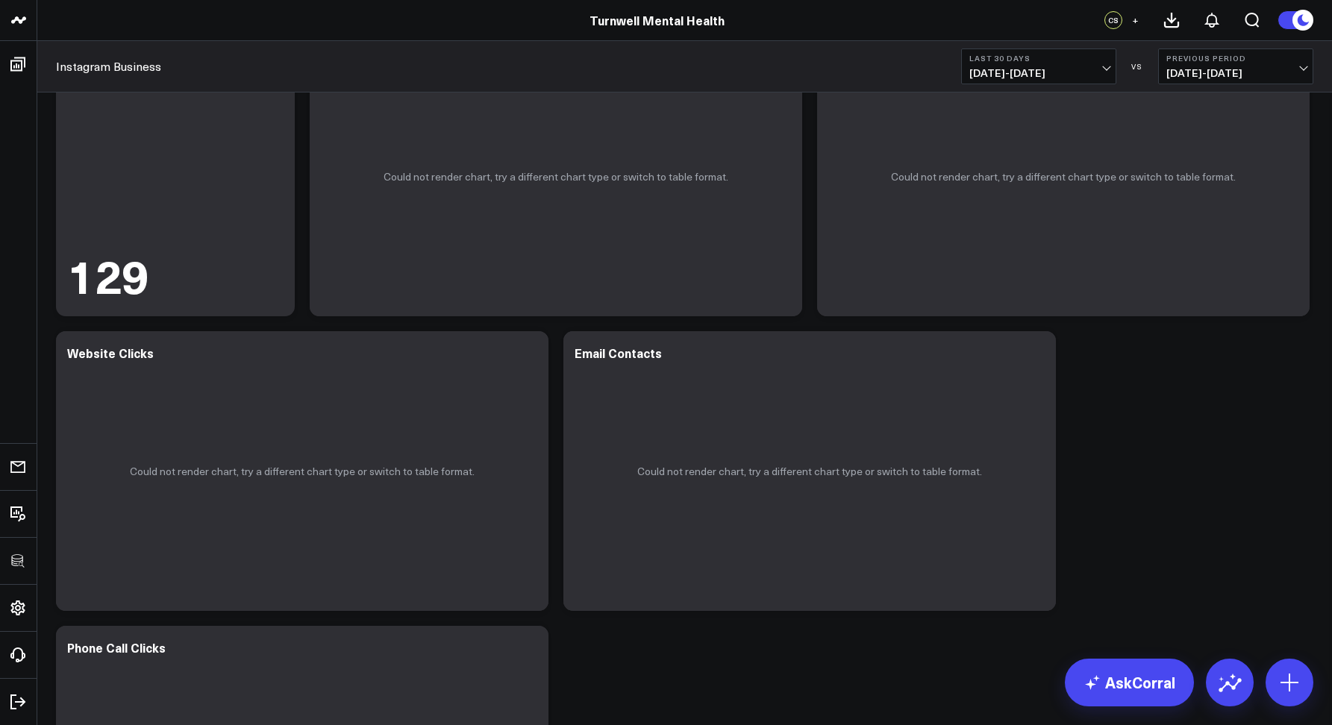
scroll to position [90, 0]
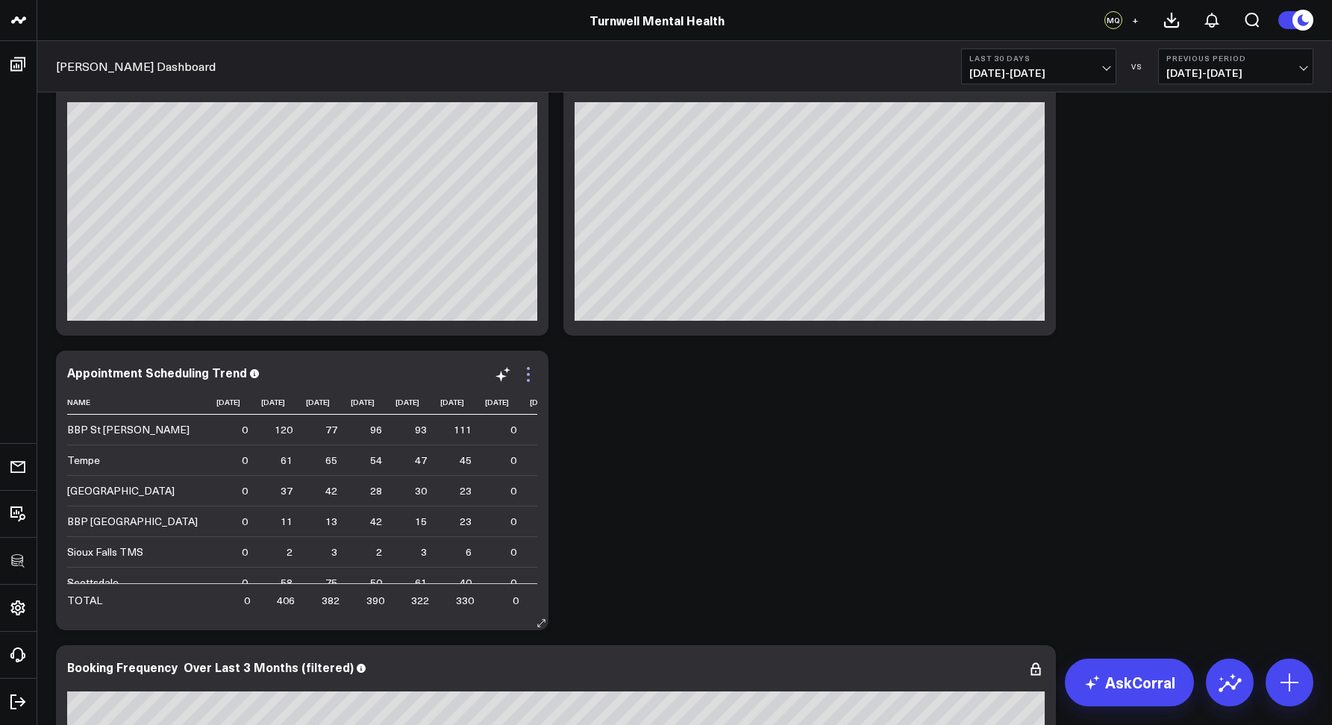
click at [529, 372] on icon at bounding box center [528, 375] width 18 height 18
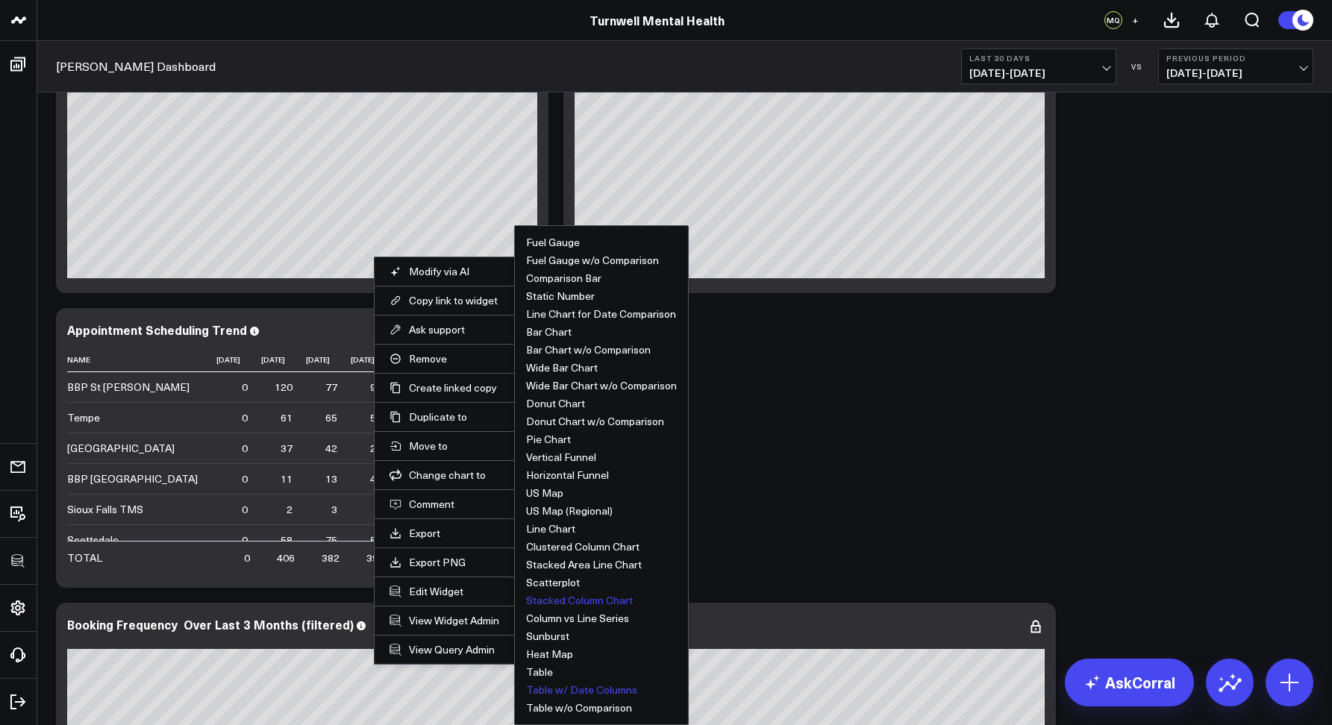
scroll to position [1321, 0]
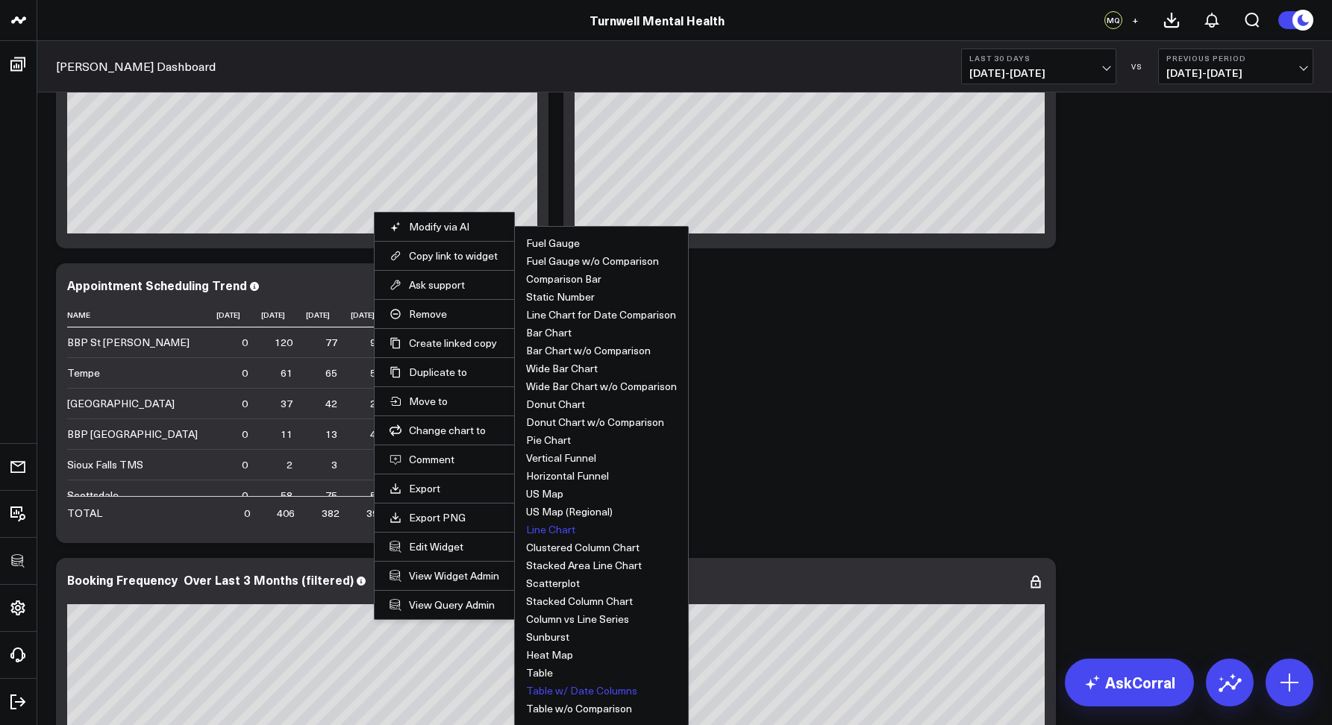
click at [542, 533] on button "Line Chart" at bounding box center [550, 529] width 49 height 10
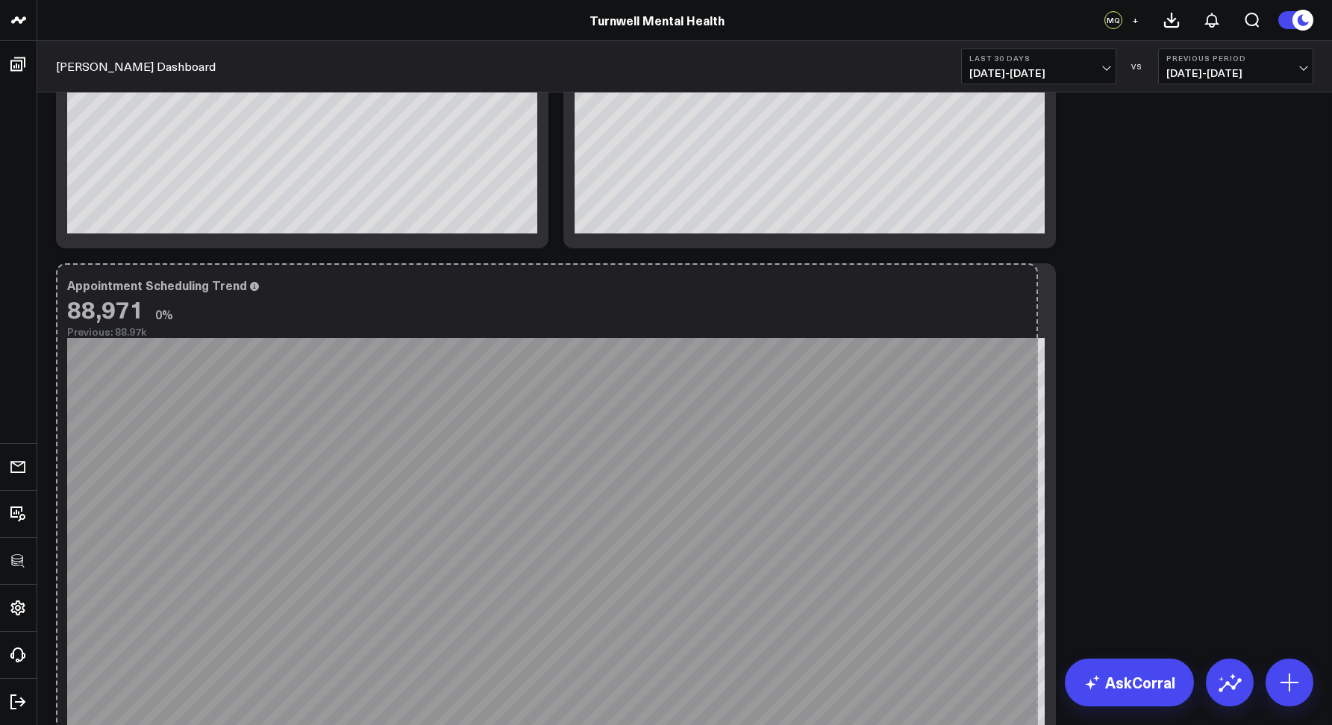
scroll to position [1531, 0]
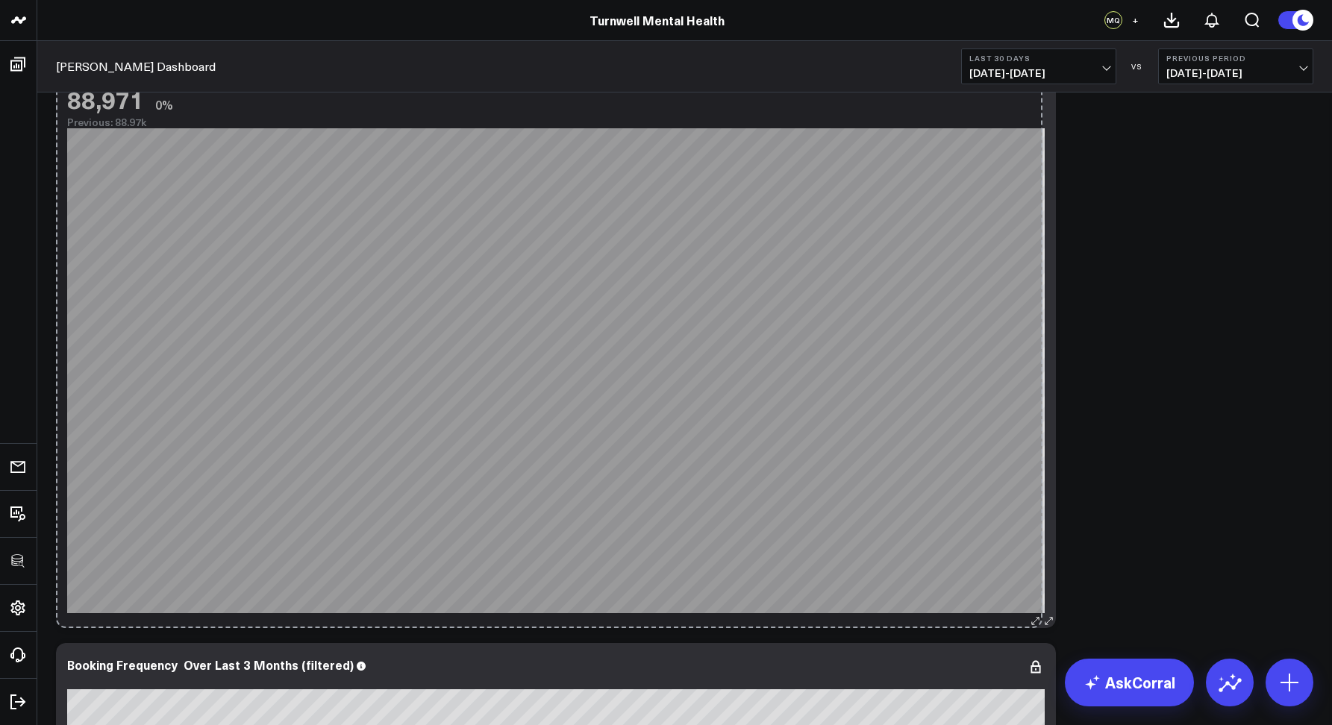
drag, startPoint x: 540, startPoint y: 530, endPoint x: 1035, endPoint y: 618, distance: 503.1
click at [1035, 618] on div "Appointment Scheduling Trend 88,971 0% Previous: 88.97k [#c8c8fa fontSize:9px][…" at bounding box center [556, 341] width 1000 height 574
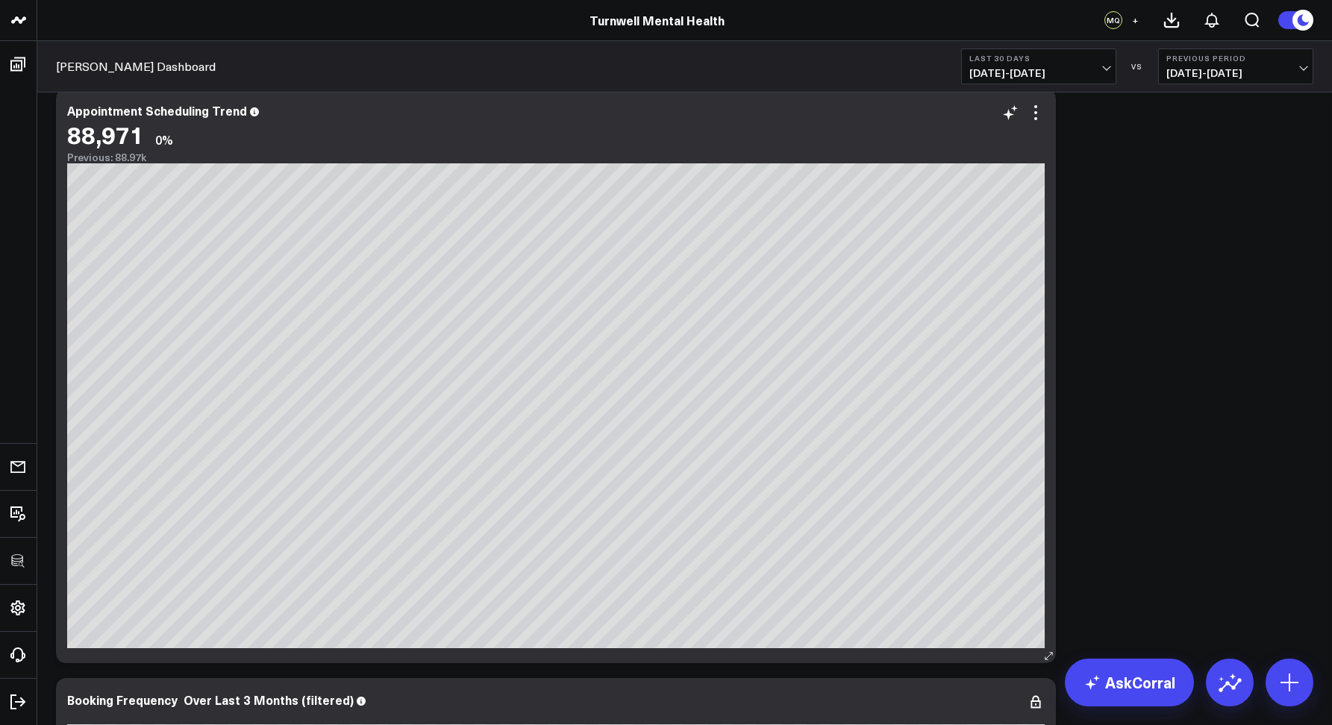
scroll to position [1462, 0]
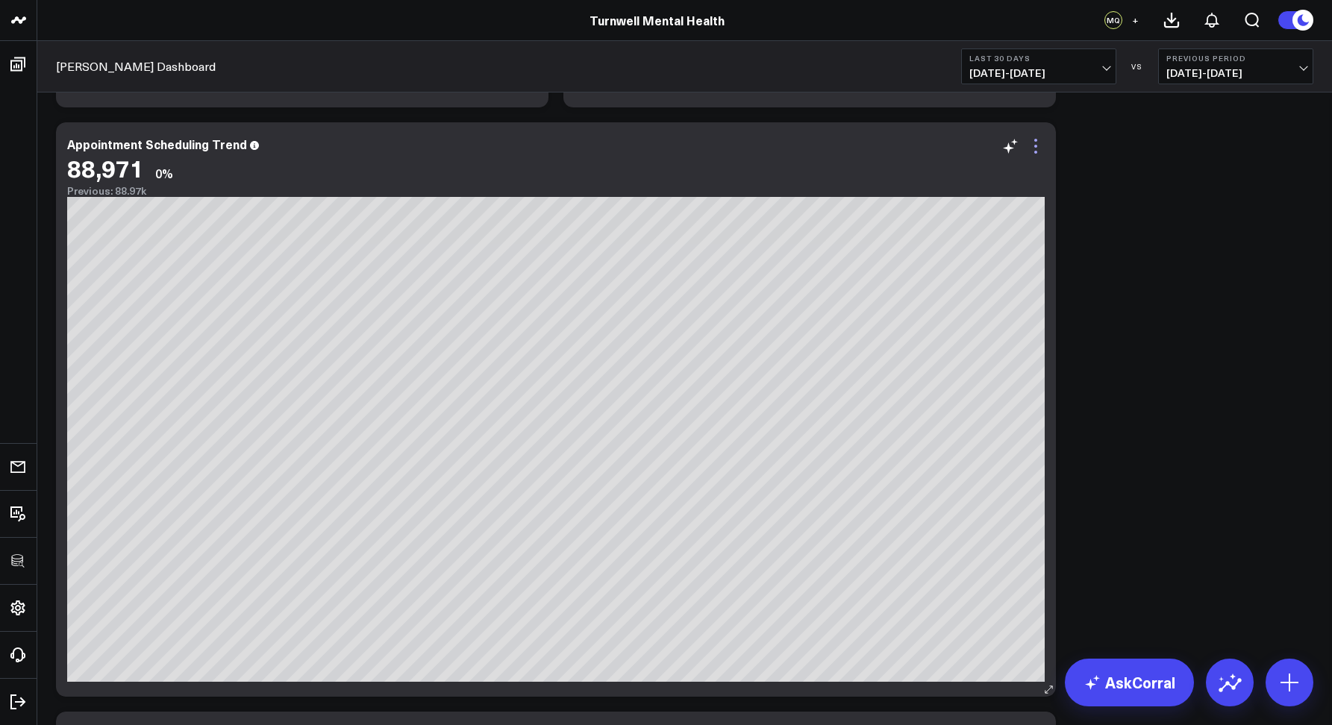
click at [1032, 149] on icon at bounding box center [1035, 146] width 18 height 18
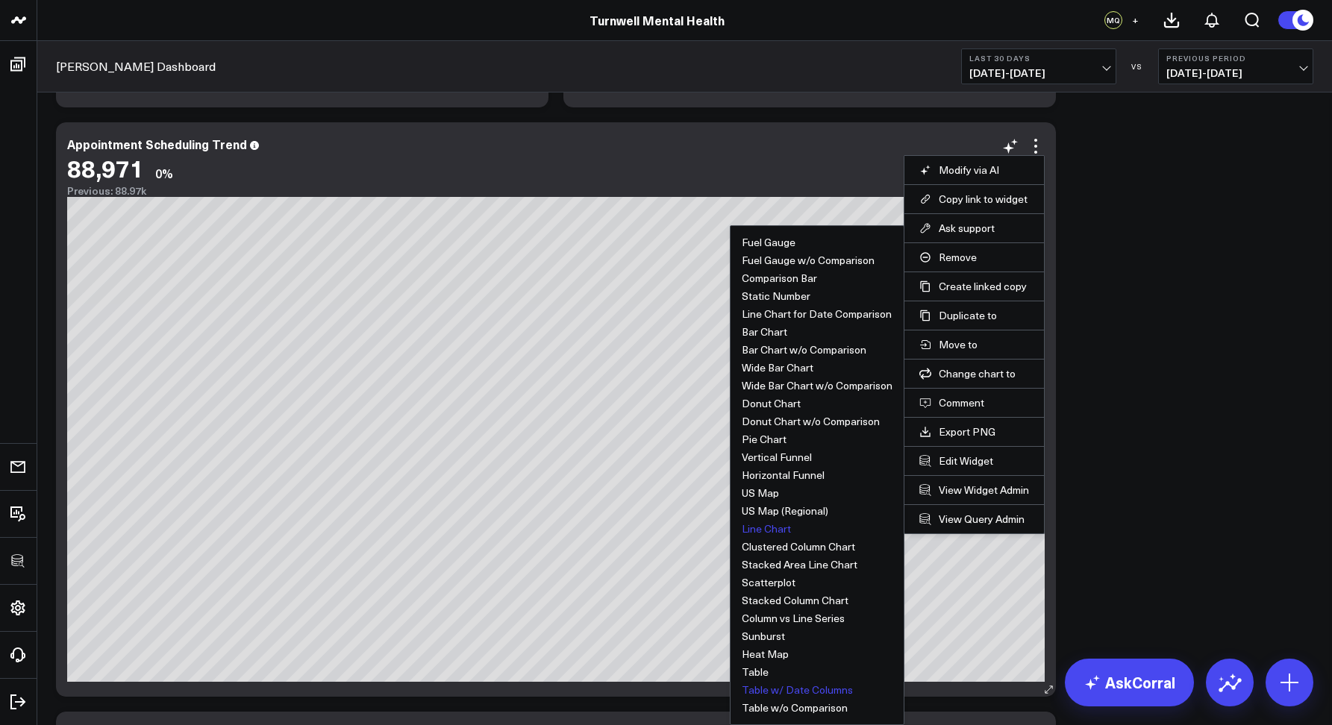
click at [795, 685] on button "Table w/ Date Columns" at bounding box center [797, 690] width 111 height 10
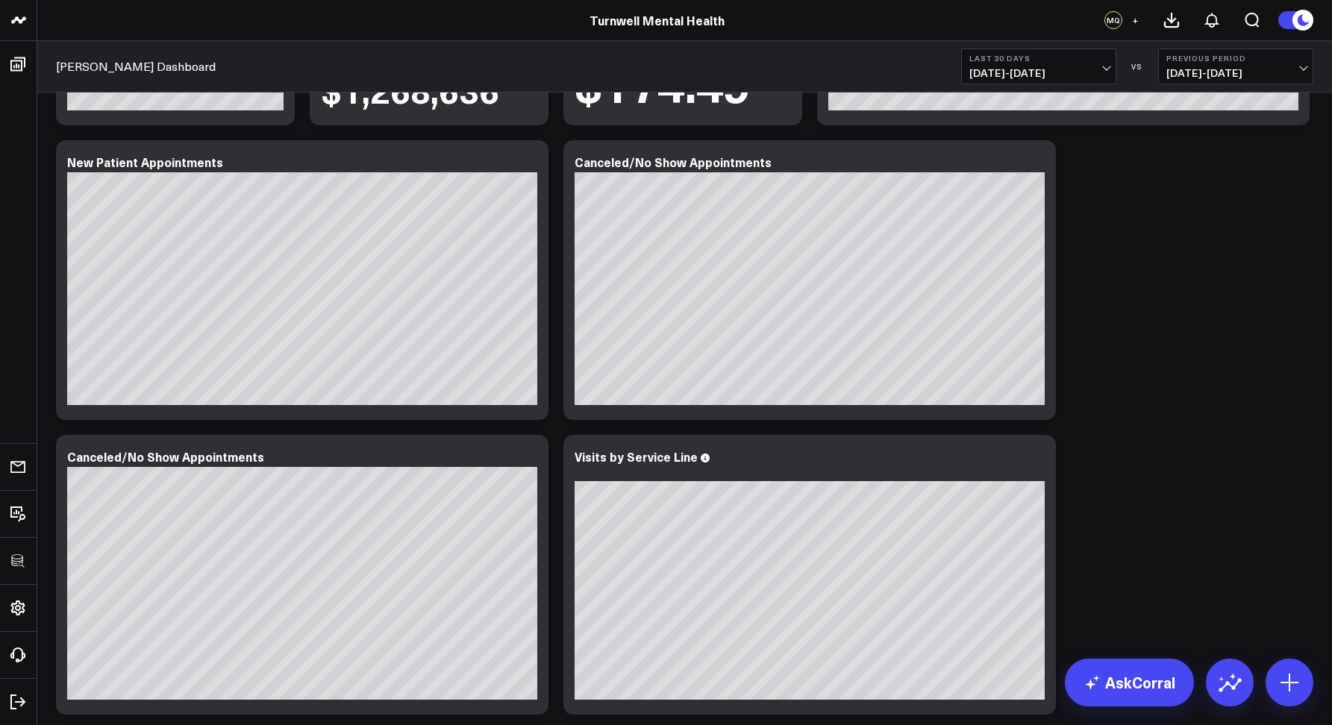
scroll to position [0, 0]
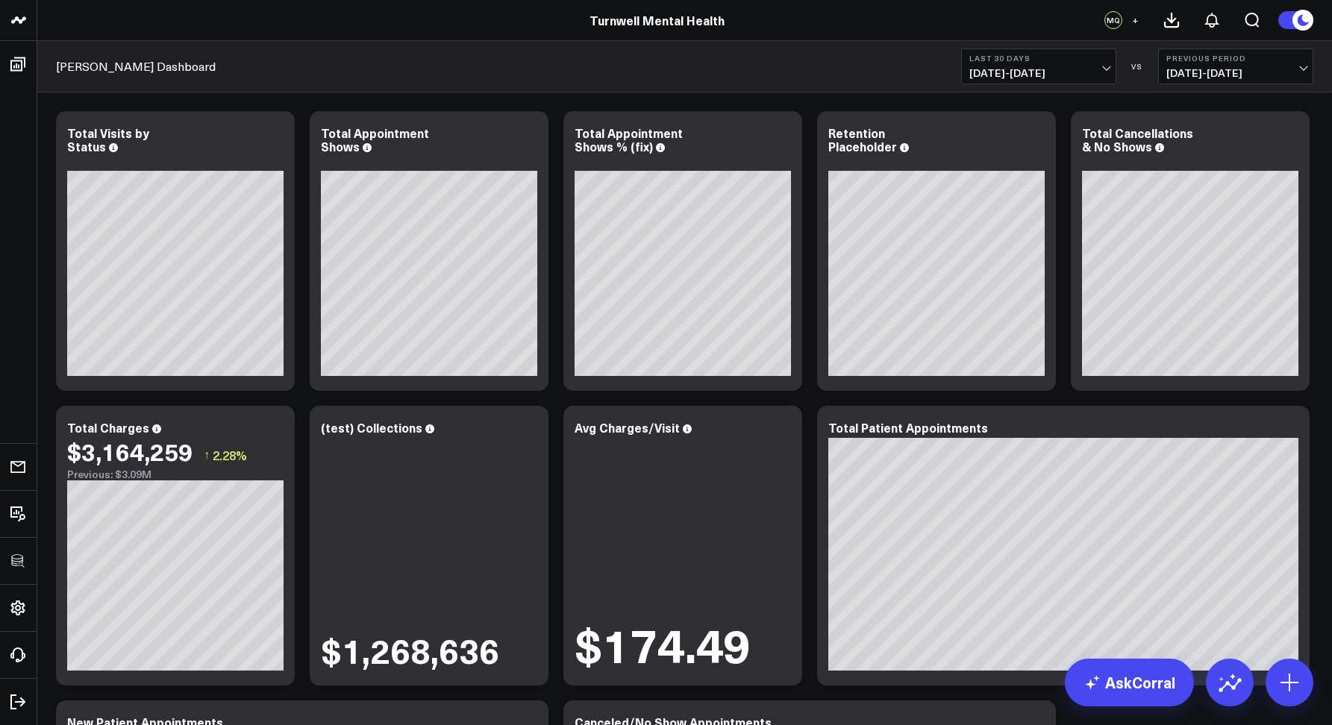
click at [603, 51] on div "Valant Dashboard Last 30 Days 08/10/25 - 09/08/25 VS Previous Period 07/11/25 -…" at bounding box center [684, 66] width 1294 height 51
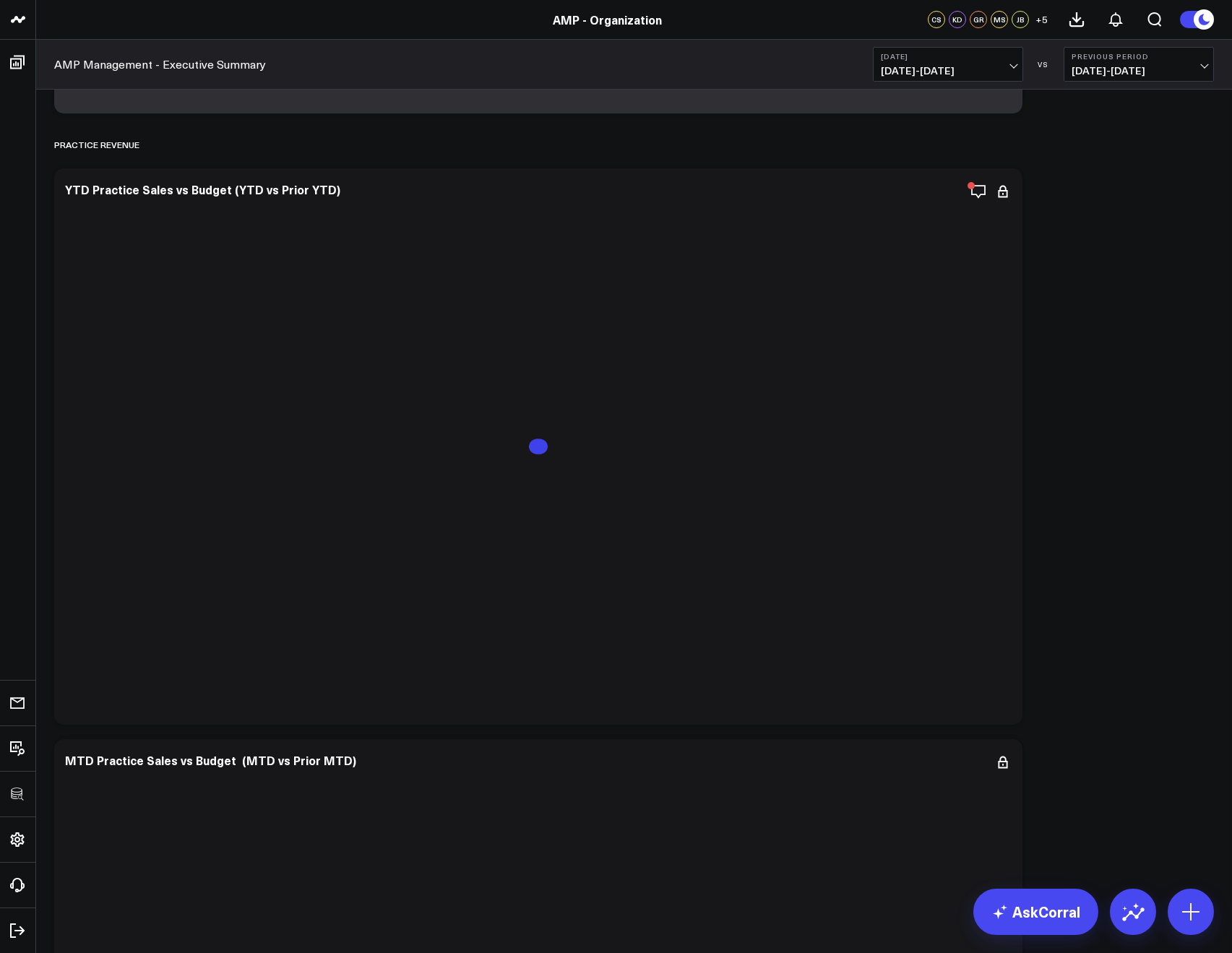
scroll to position [906, 0]
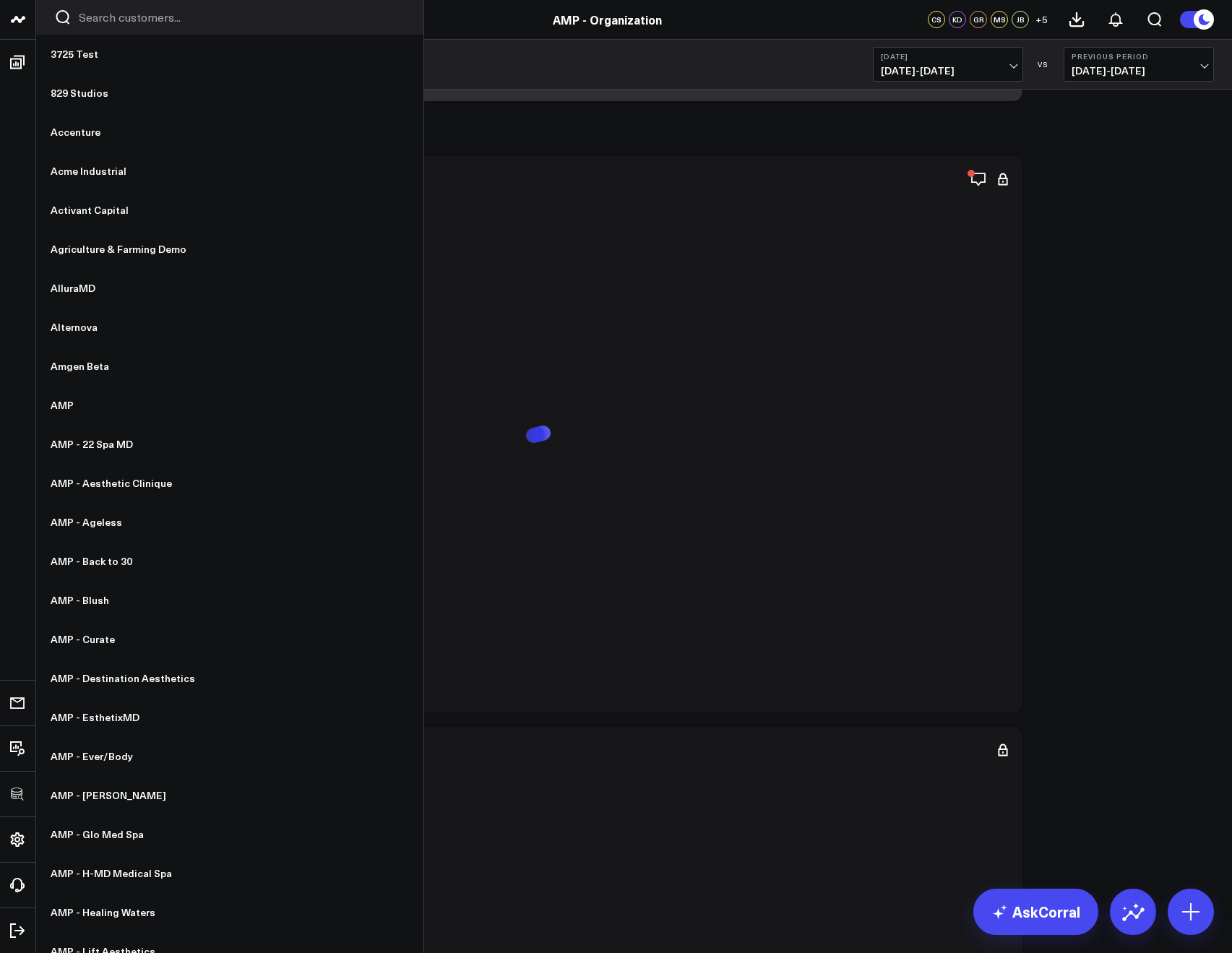
click at [90, 22] on input "Search customers input" at bounding box center [241, 17] width 326 height 15
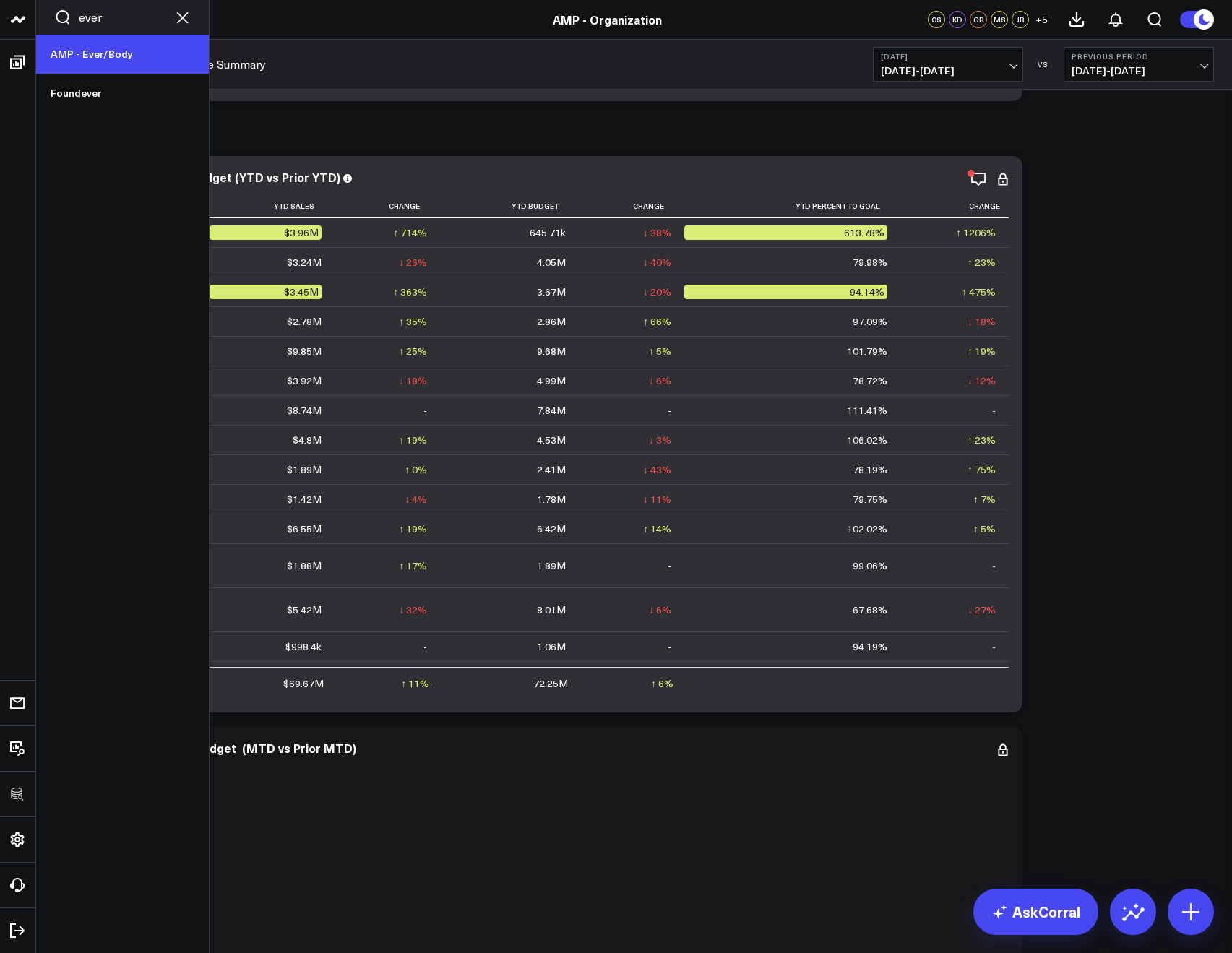
type input "ever"
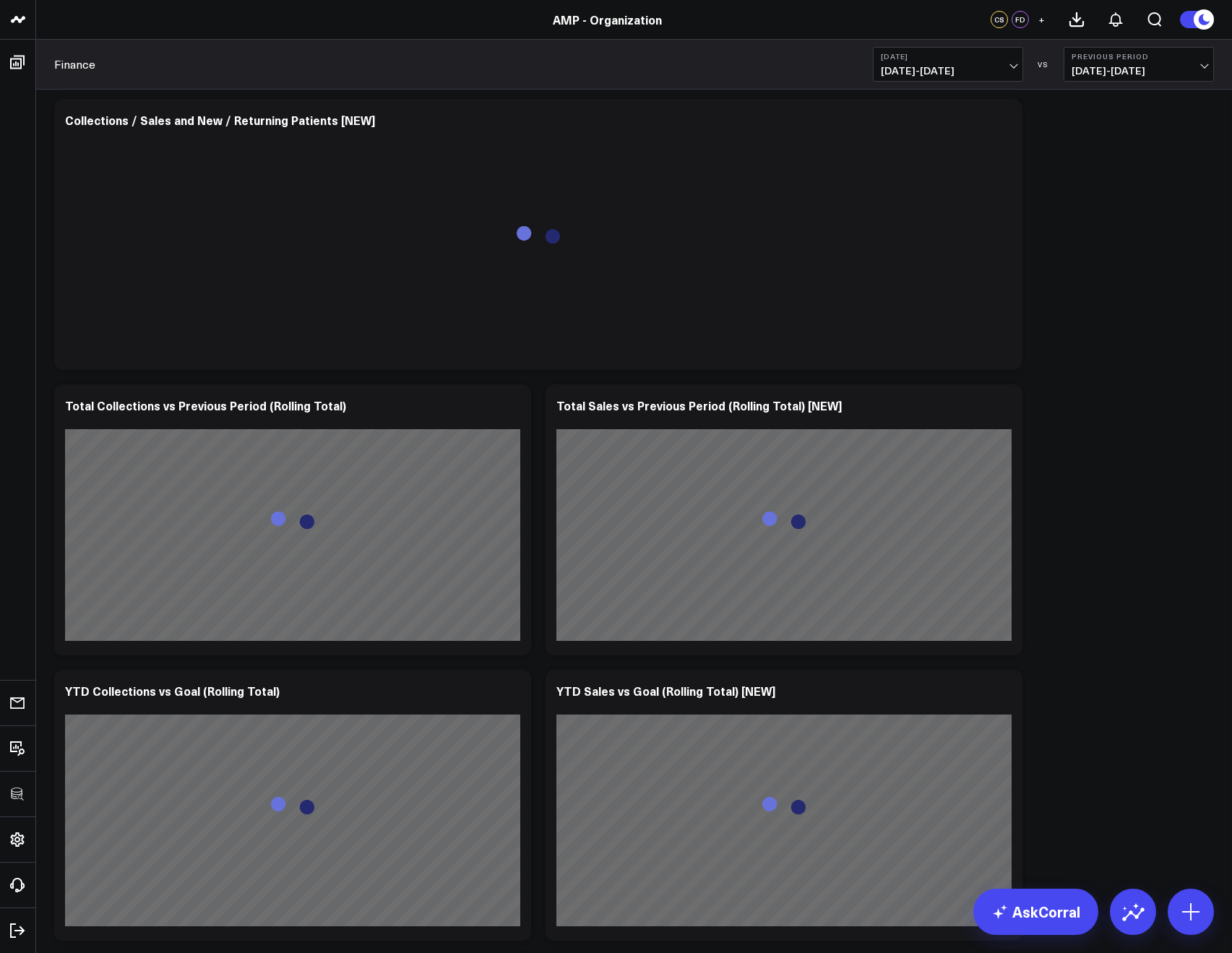
scroll to position [1992, 0]
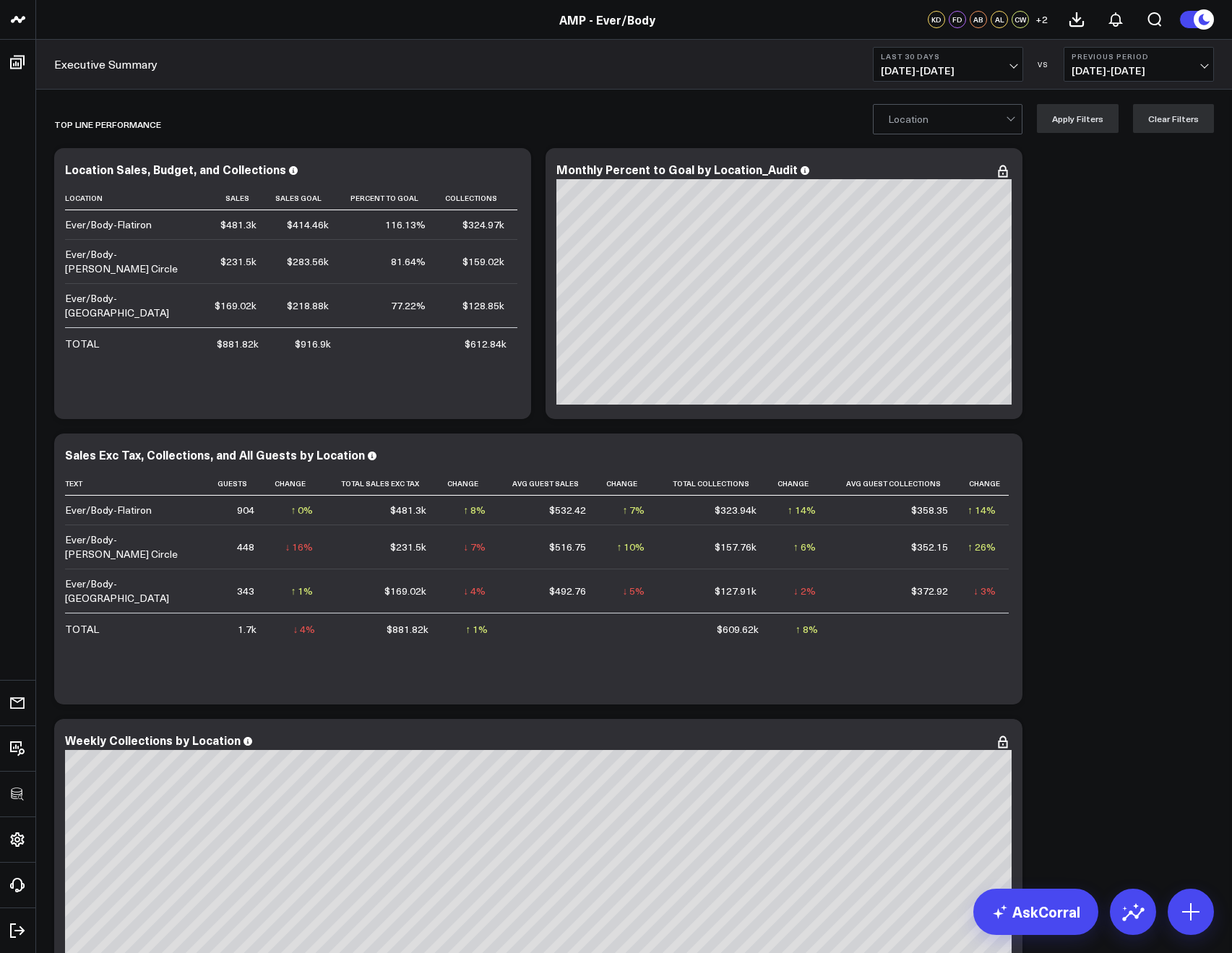
click at [889, 67] on span "[DATE] - [DATE]" at bounding box center [947, 71] width 135 height 12
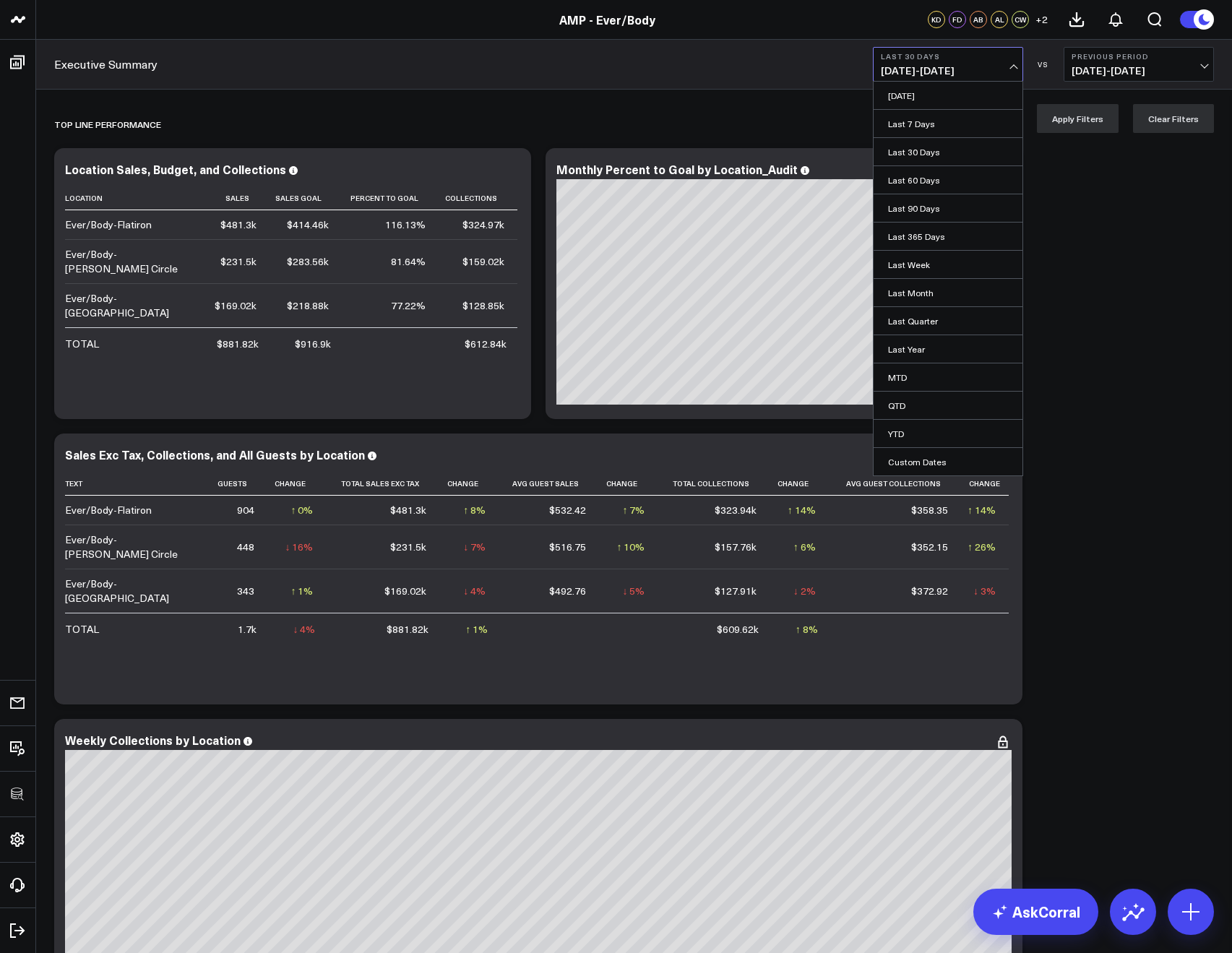
click at [895, 69] on span "[DATE] - [DATE]" at bounding box center [947, 71] width 135 height 12
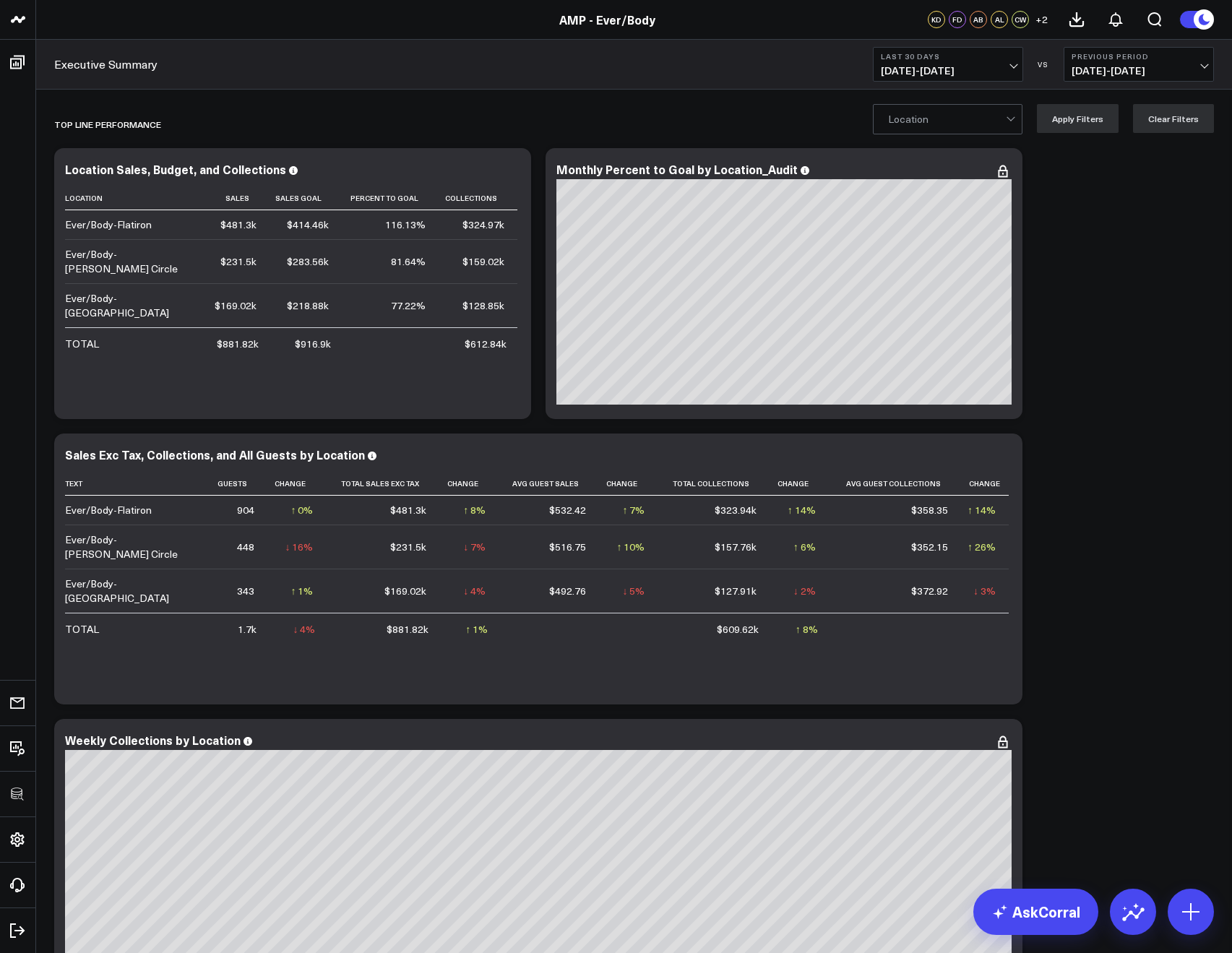
click at [895, 73] on span "[DATE] - [DATE]" at bounding box center [947, 71] width 135 height 12
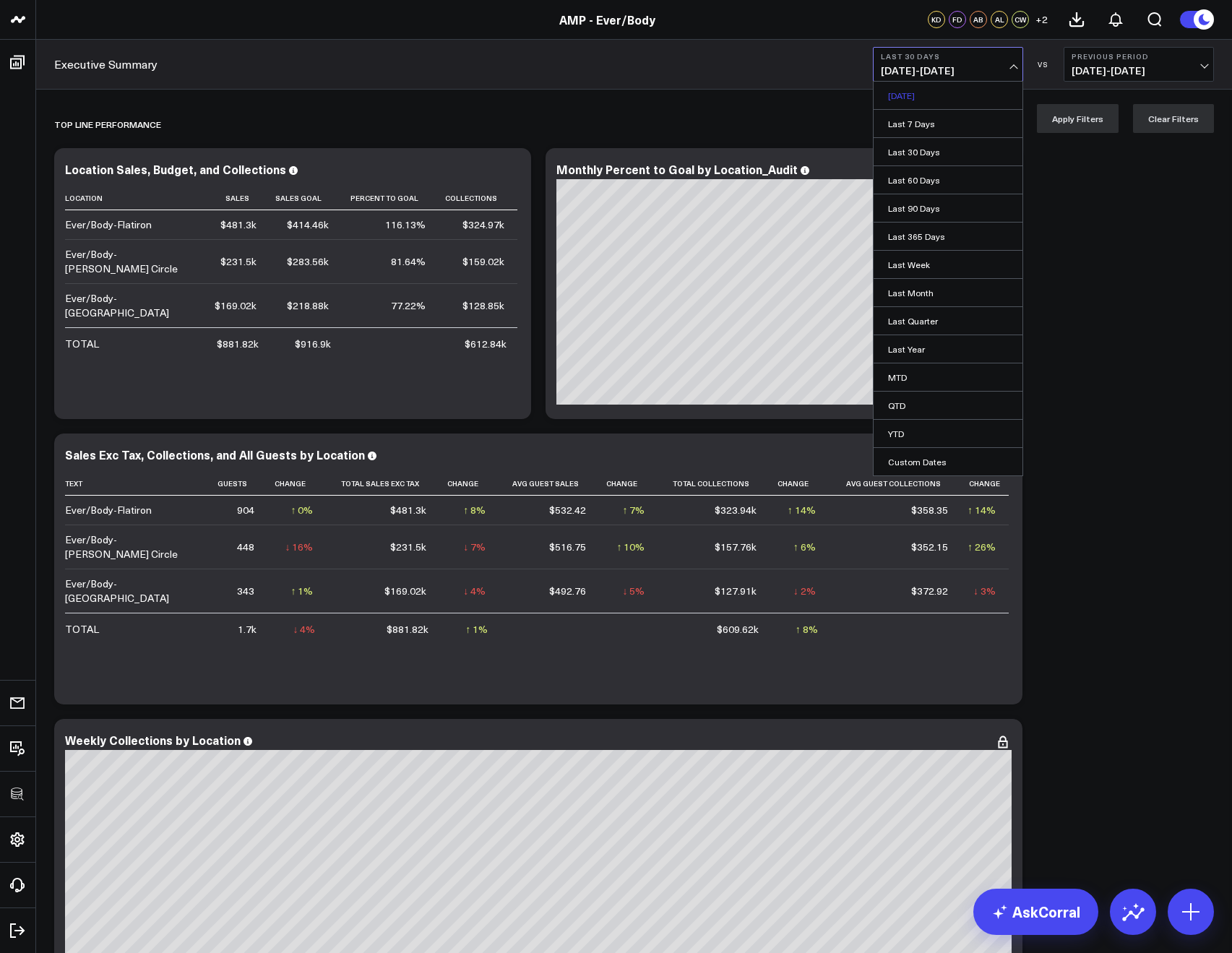
click at [893, 95] on link "[DATE]" at bounding box center [948, 95] width 149 height 27
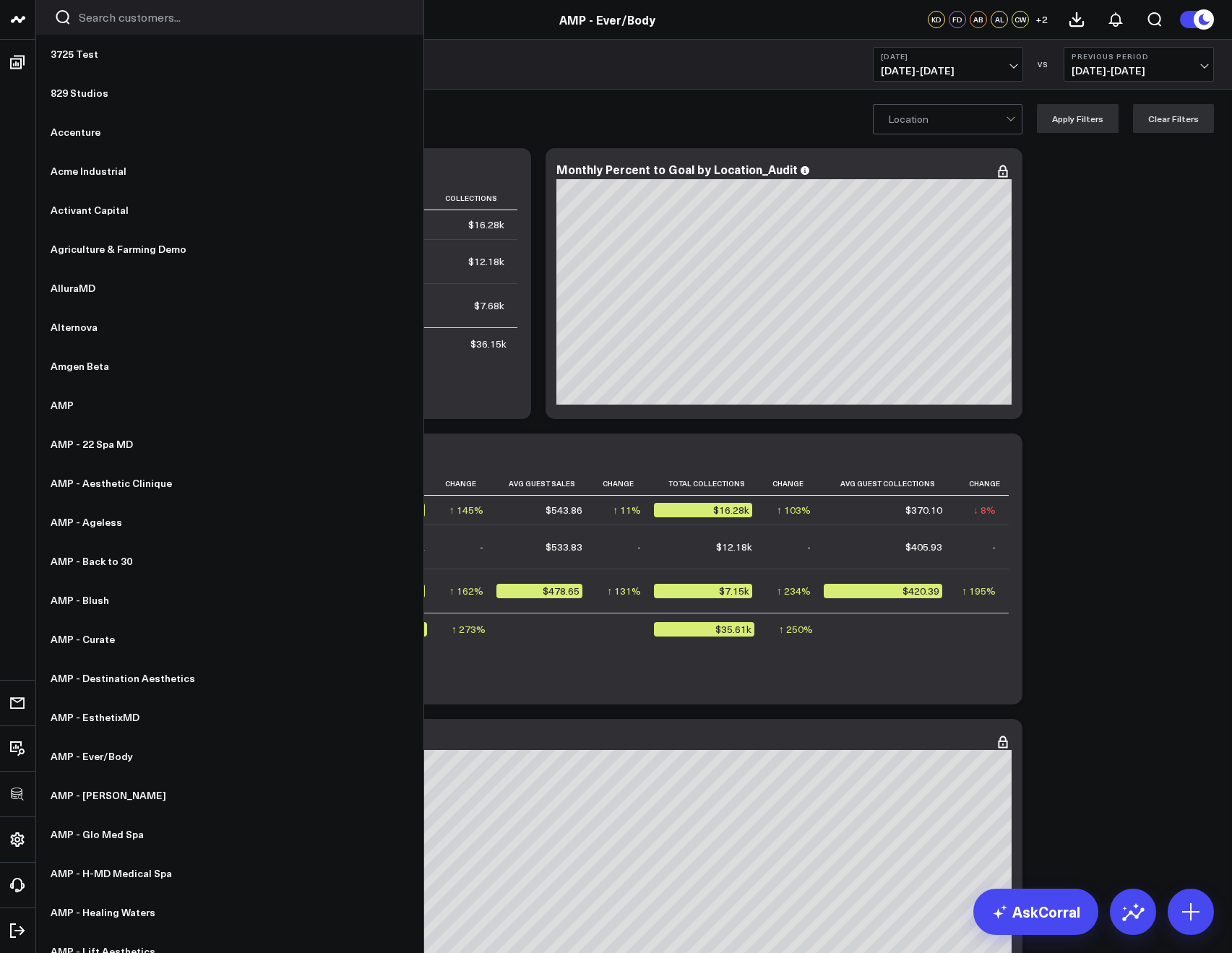
click at [116, 20] on input "Search customers input" at bounding box center [241, 17] width 326 height 15
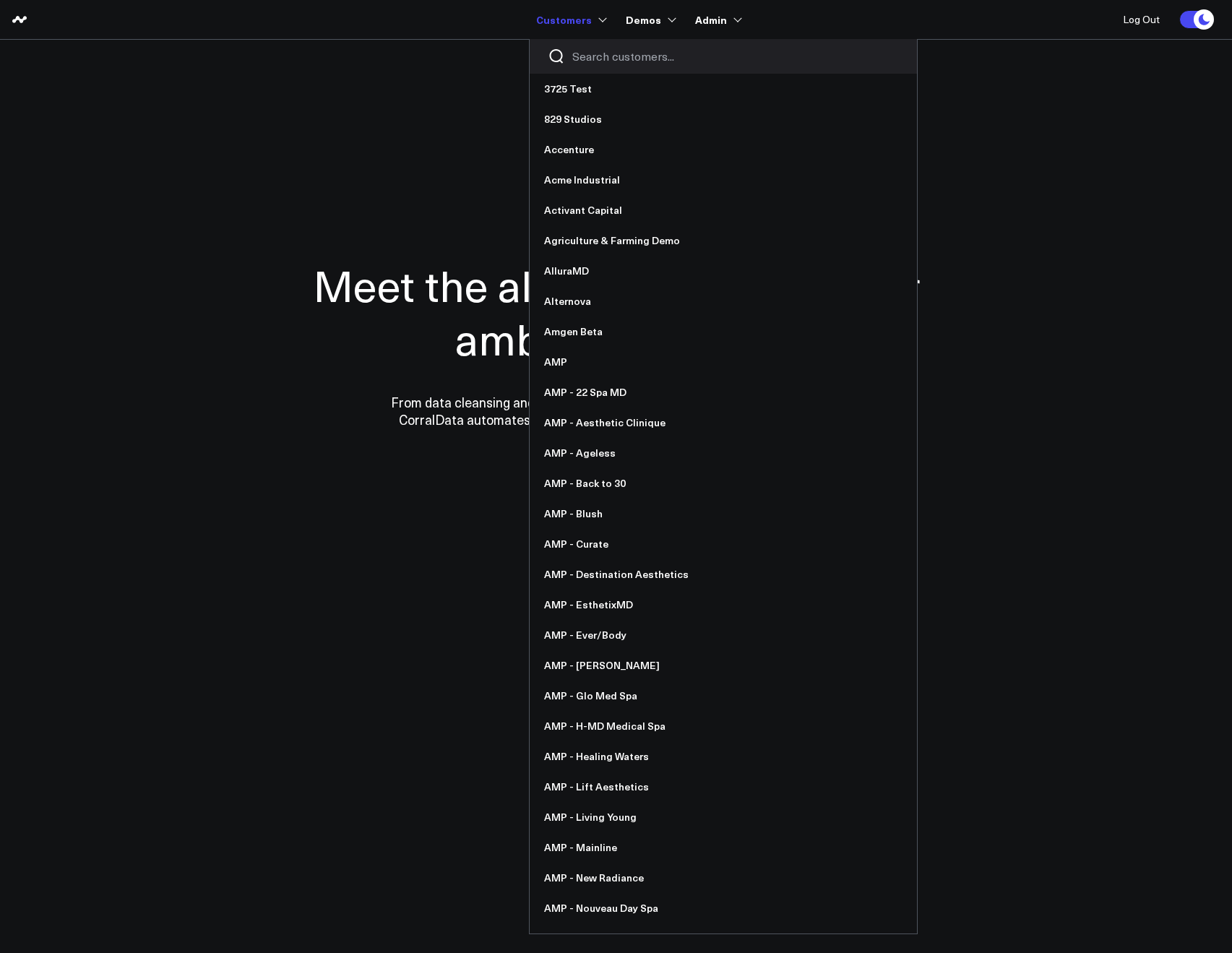
click at [587, 46] on div at bounding box center [724, 56] width 387 height 35
click at [590, 51] on input "Search customers input" at bounding box center [735, 56] width 326 height 15
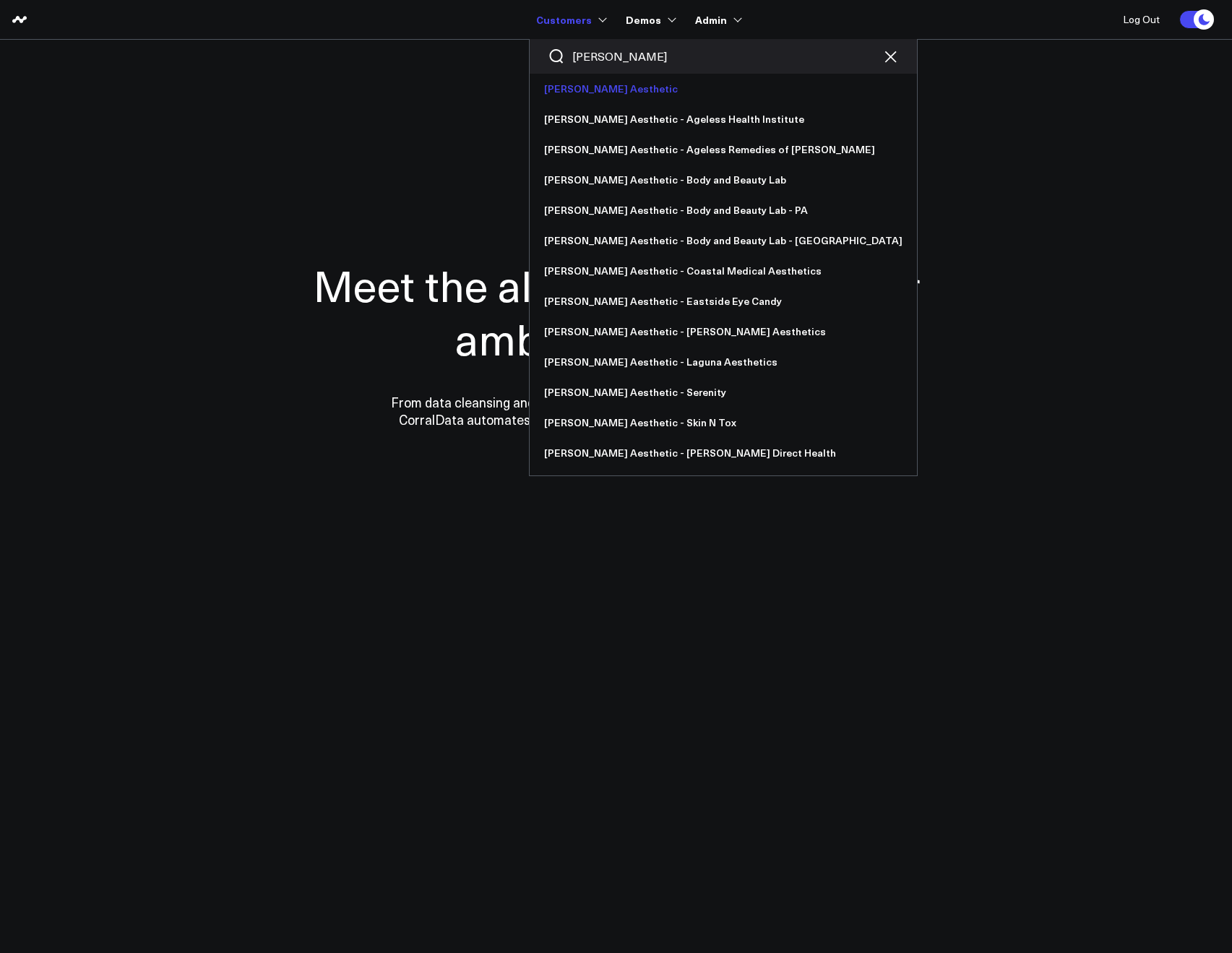
type input "annie"
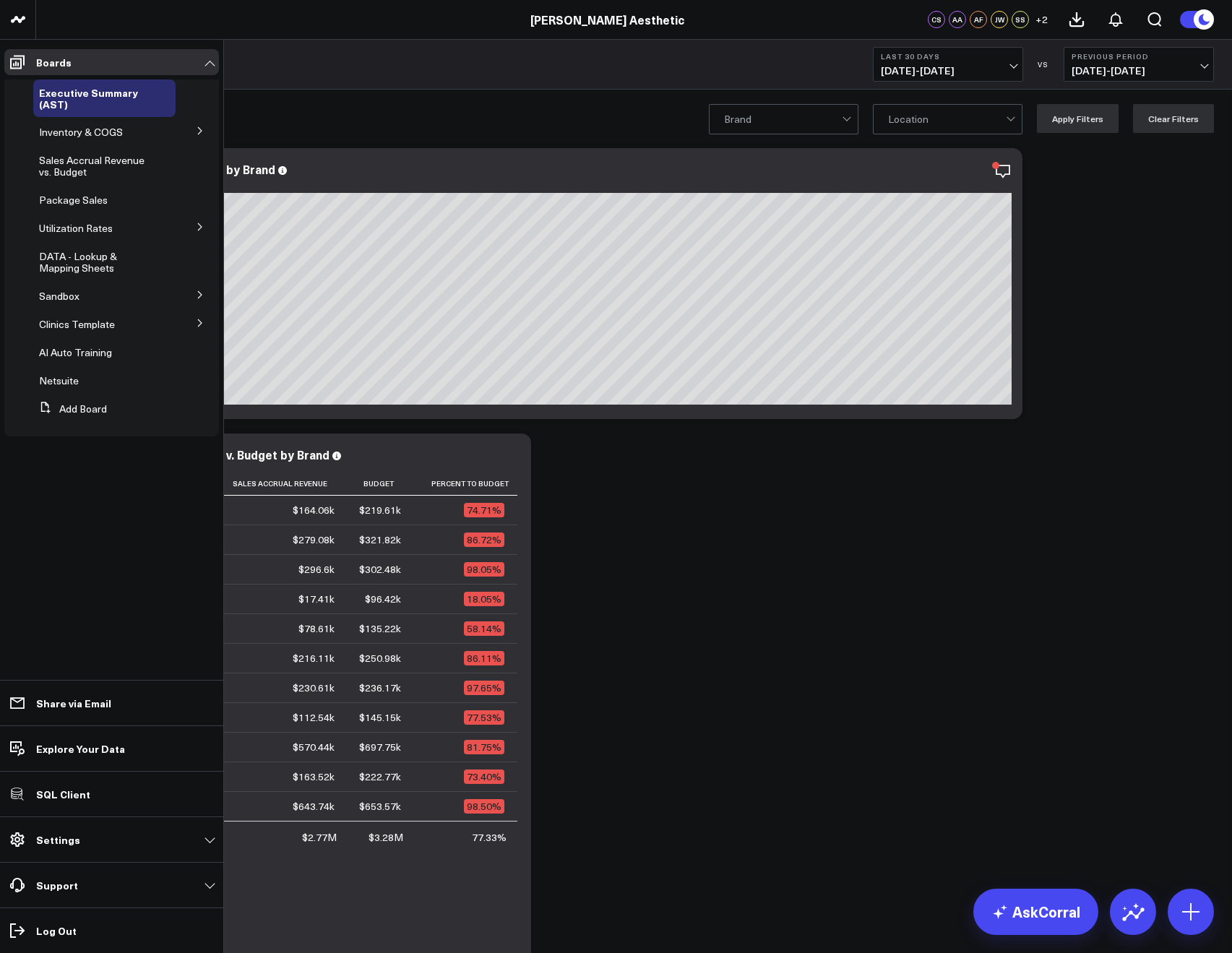
click at [200, 323] on icon at bounding box center [200, 323] width 9 height 9
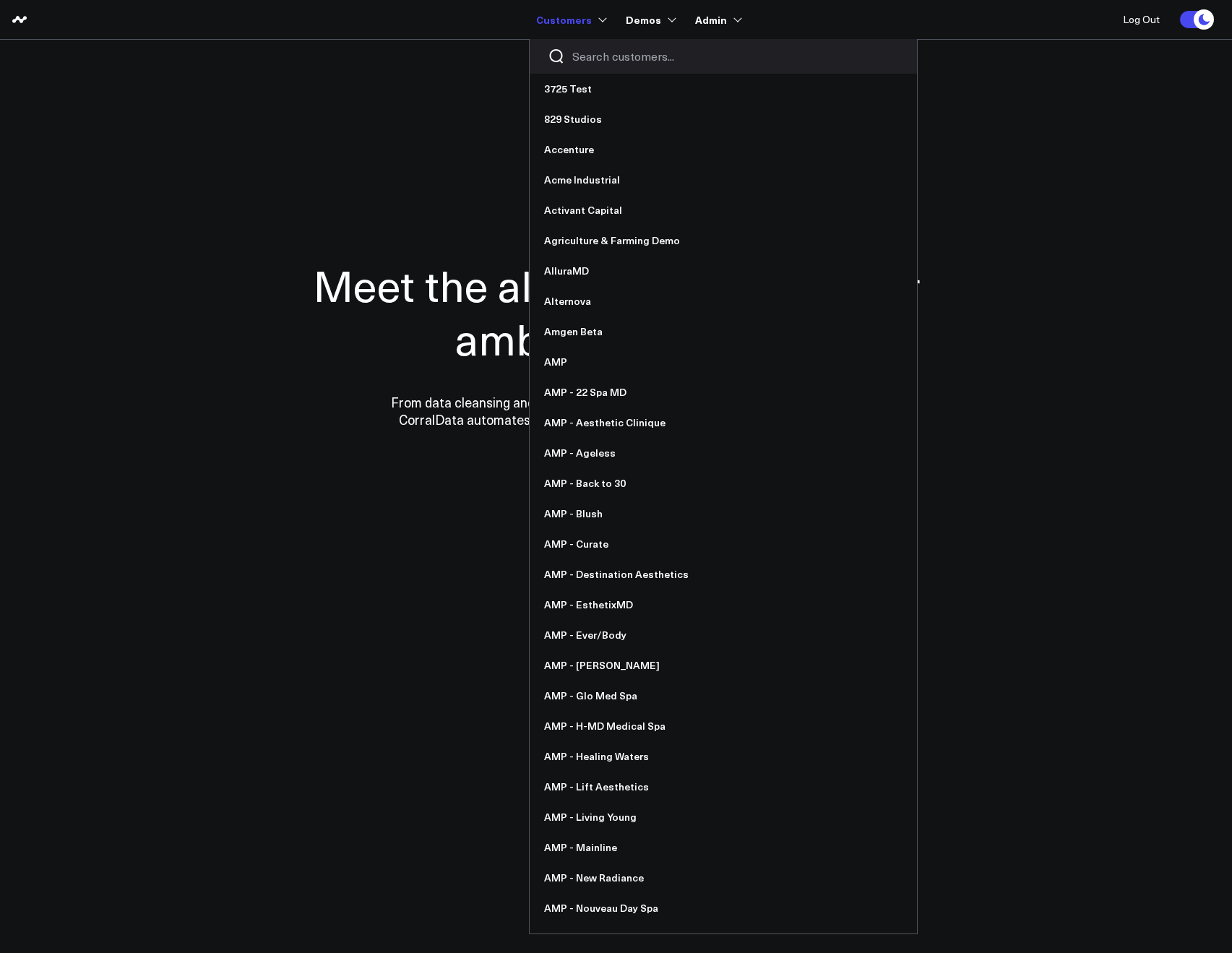
click at [578, 44] on div at bounding box center [724, 56] width 387 height 35
click at [590, 49] on input "Search customers input" at bounding box center [735, 56] width 326 height 15
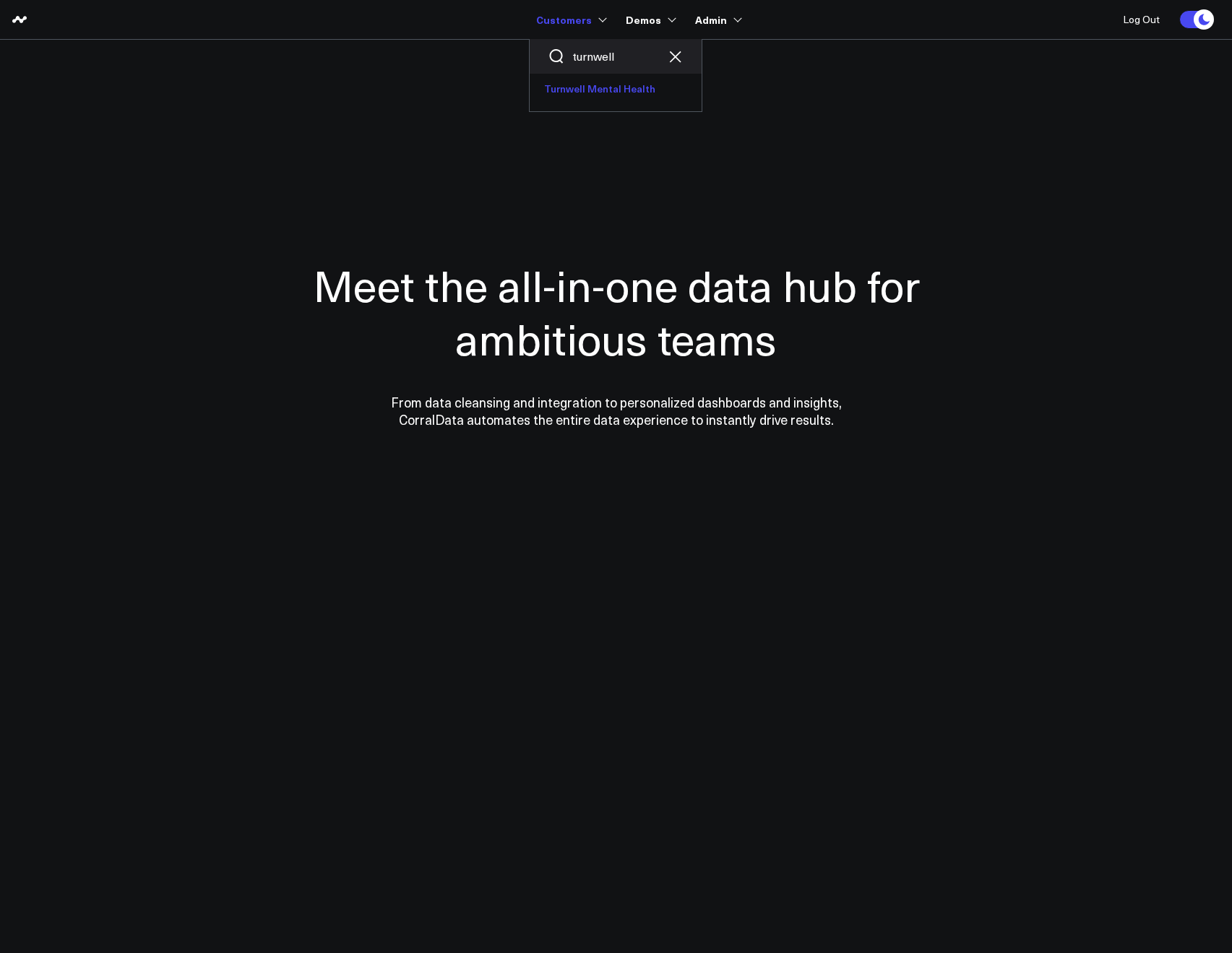
type input "turnwell"
click at [601, 93] on link "Turnwell Mental Health" at bounding box center [616, 88] width 172 height 30
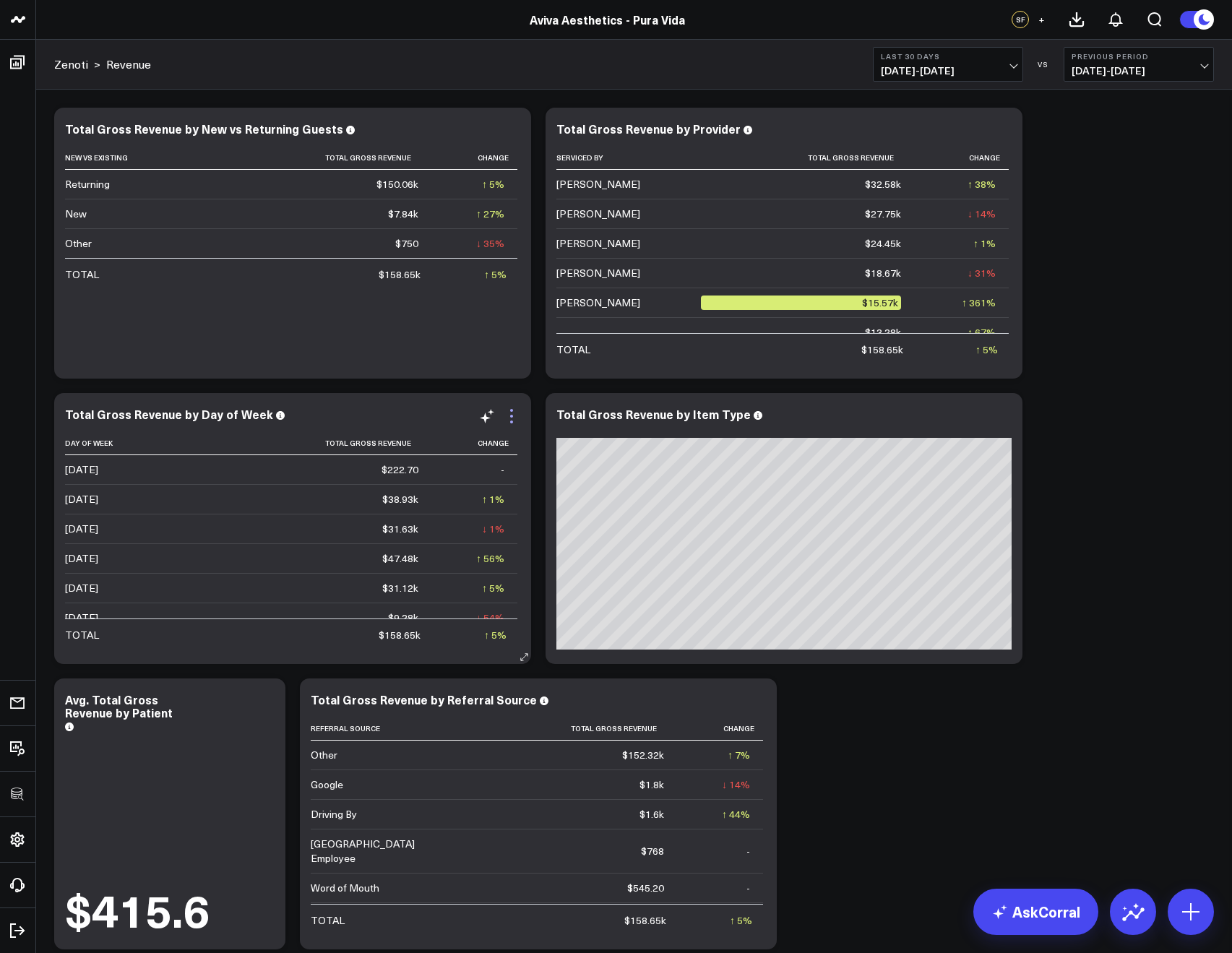
click at [512, 418] on icon at bounding box center [511, 416] width 17 height 17
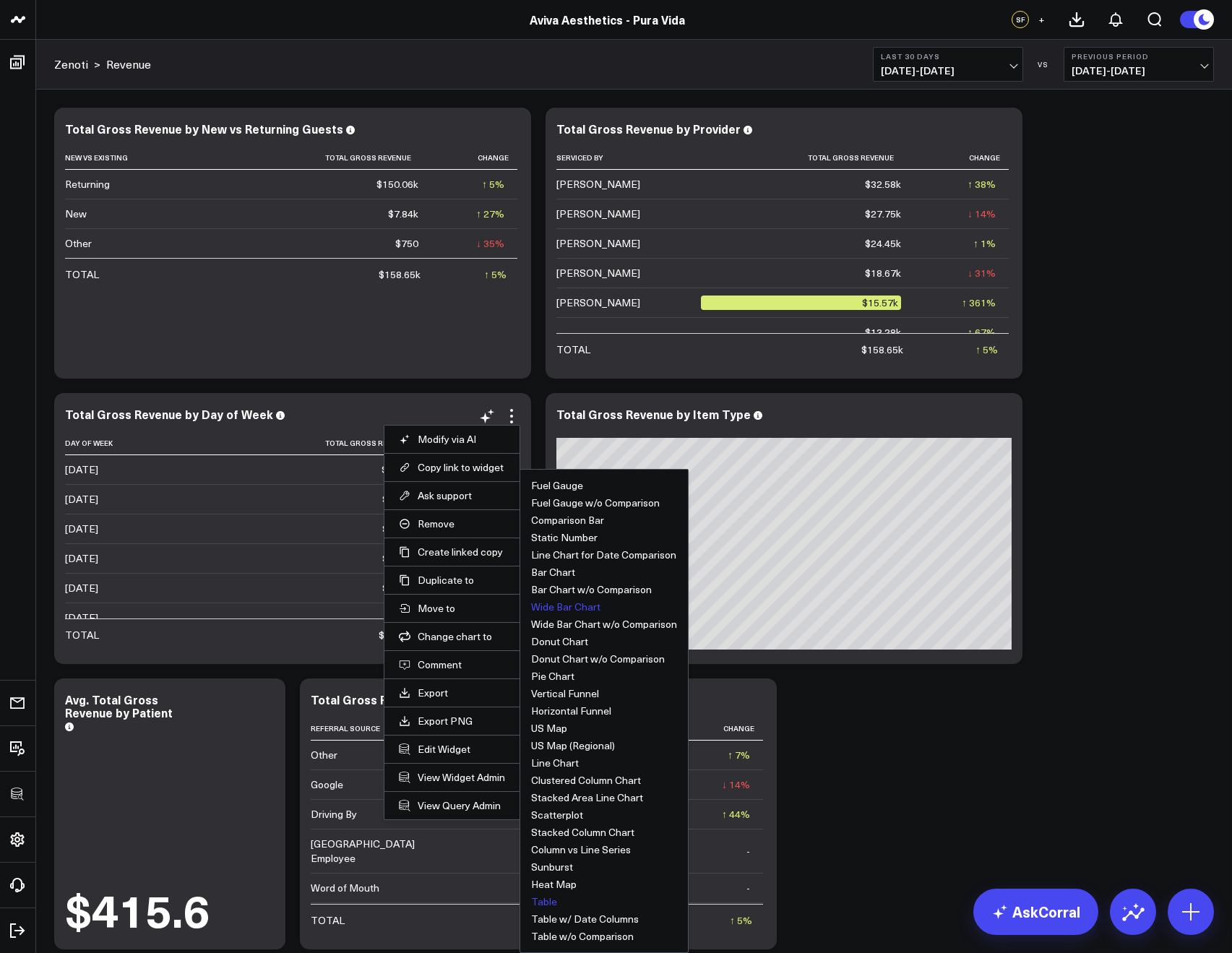
click at [544, 611] on button "Wide Bar Chart" at bounding box center [566, 606] width 70 height 10
